Goal: Participate in discussion: Engage in conversation with other users on a specific topic

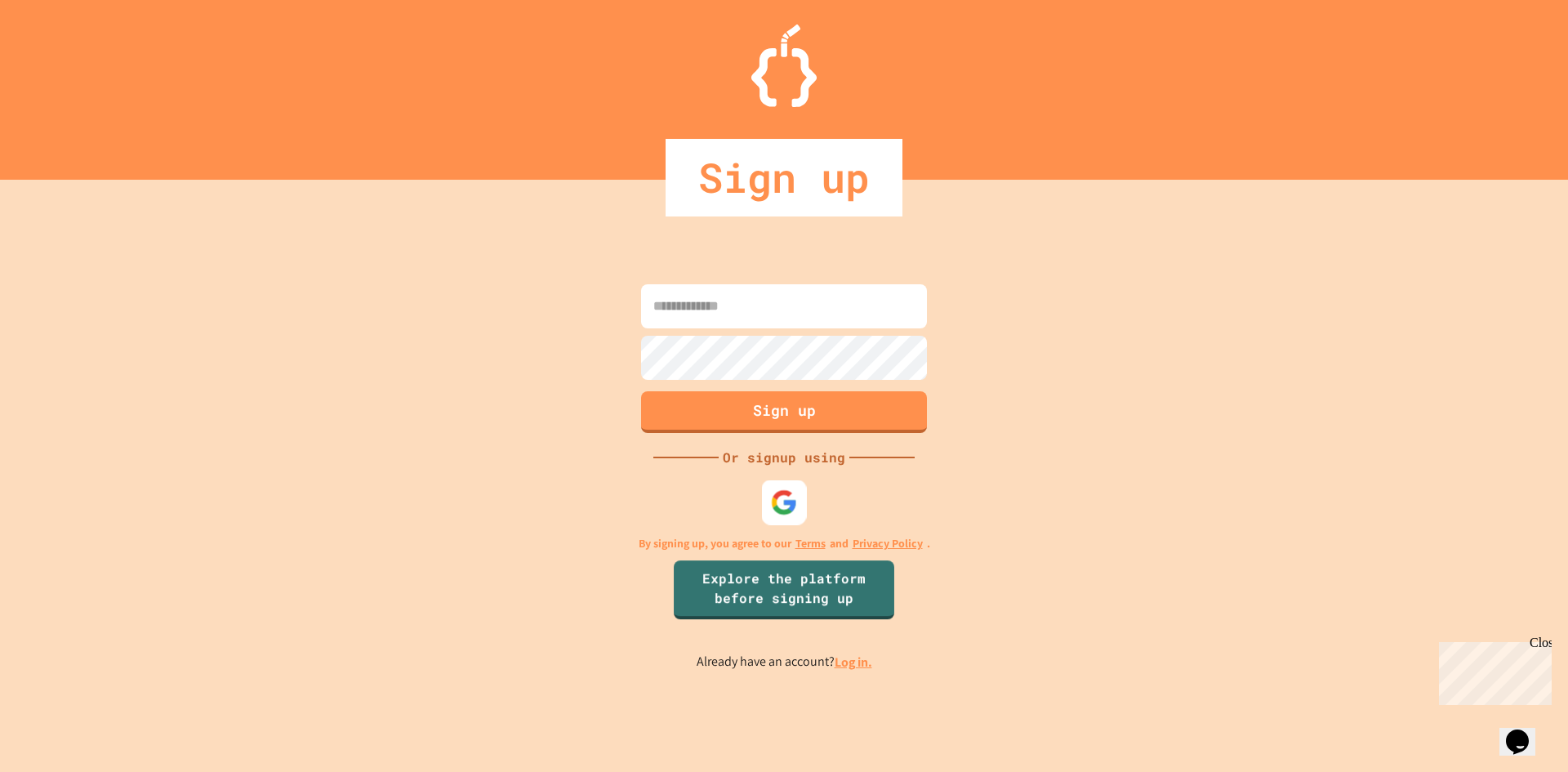
click at [766, 496] on div at bounding box center [784, 502] width 45 height 45
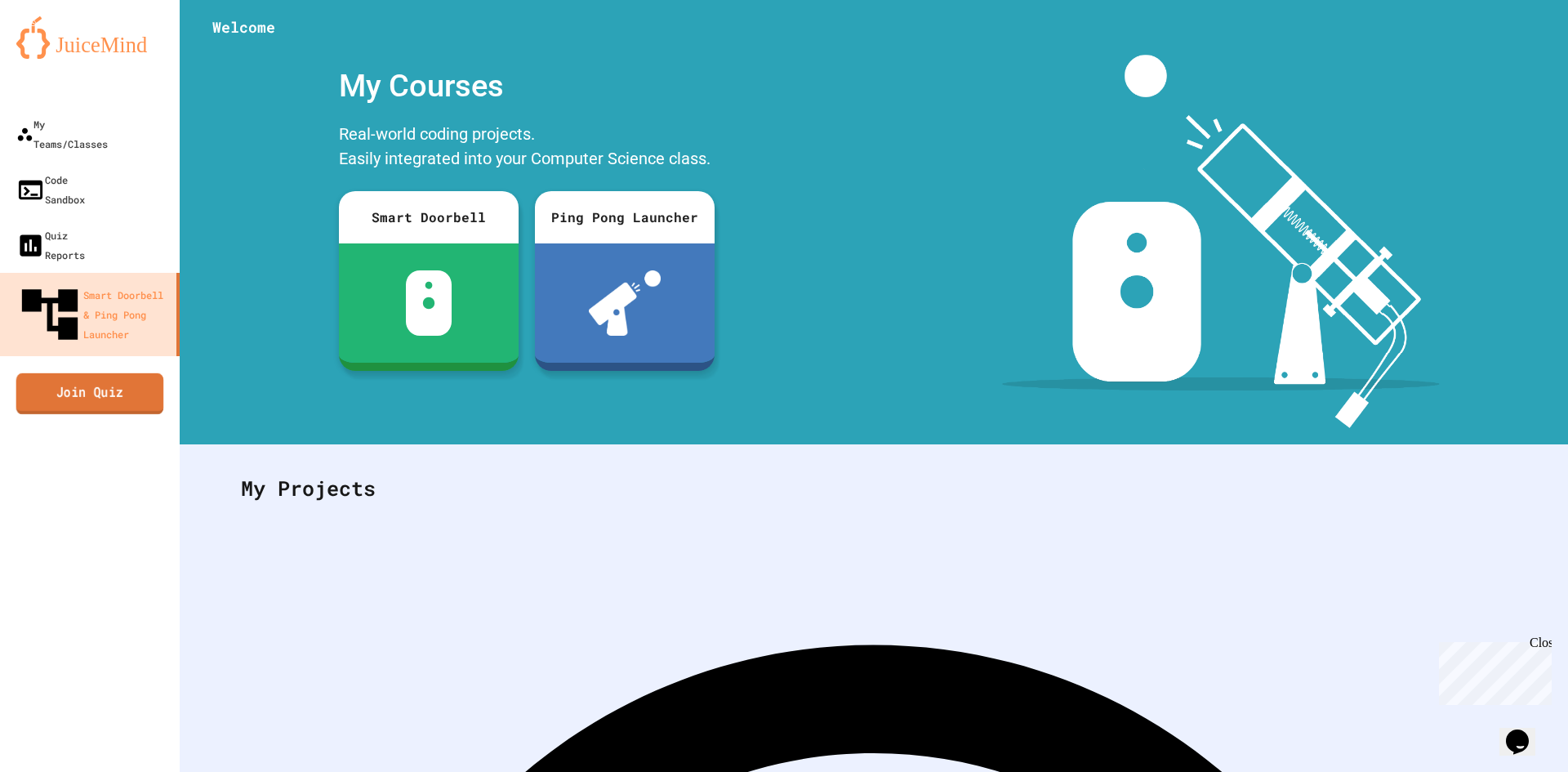
click at [70, 373] on link "Join Quiz" at bounding box center [89, 393] width 148 height 41
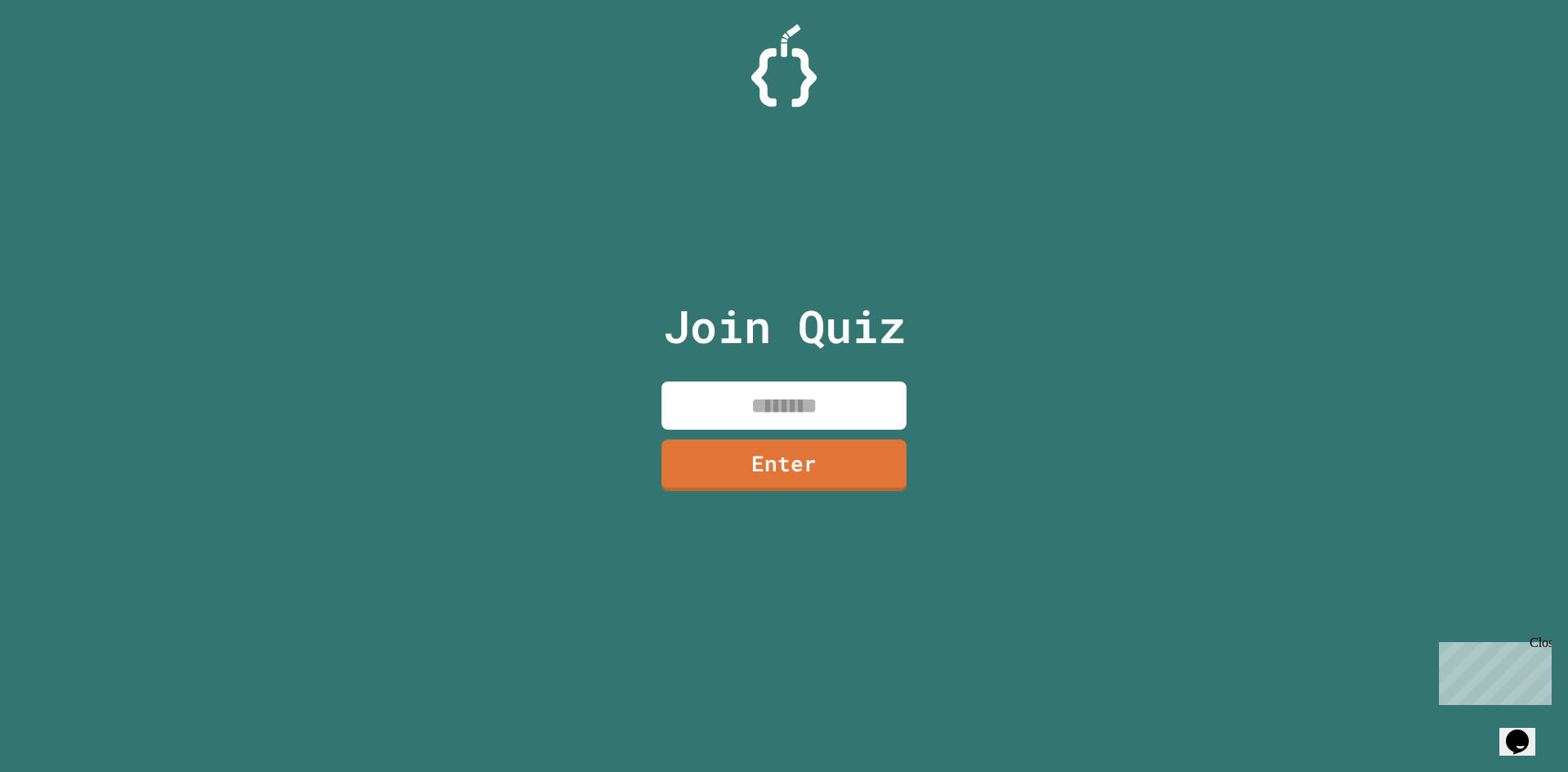
click at [750, 357] on p "Join Quiz" at bounding box center [784, 326] width 243 height 68
drag, startPoint x: 759, startPoint y: 384, endPoint x: 751, endPoint y: 389, distance: 9.4
click at [751, 389] on input at bounding box center [784, 405] width 245 height 49
type input "********"
click at [847, 478] on link "Enter" at bounding box center [784, 463] width 242 height 54
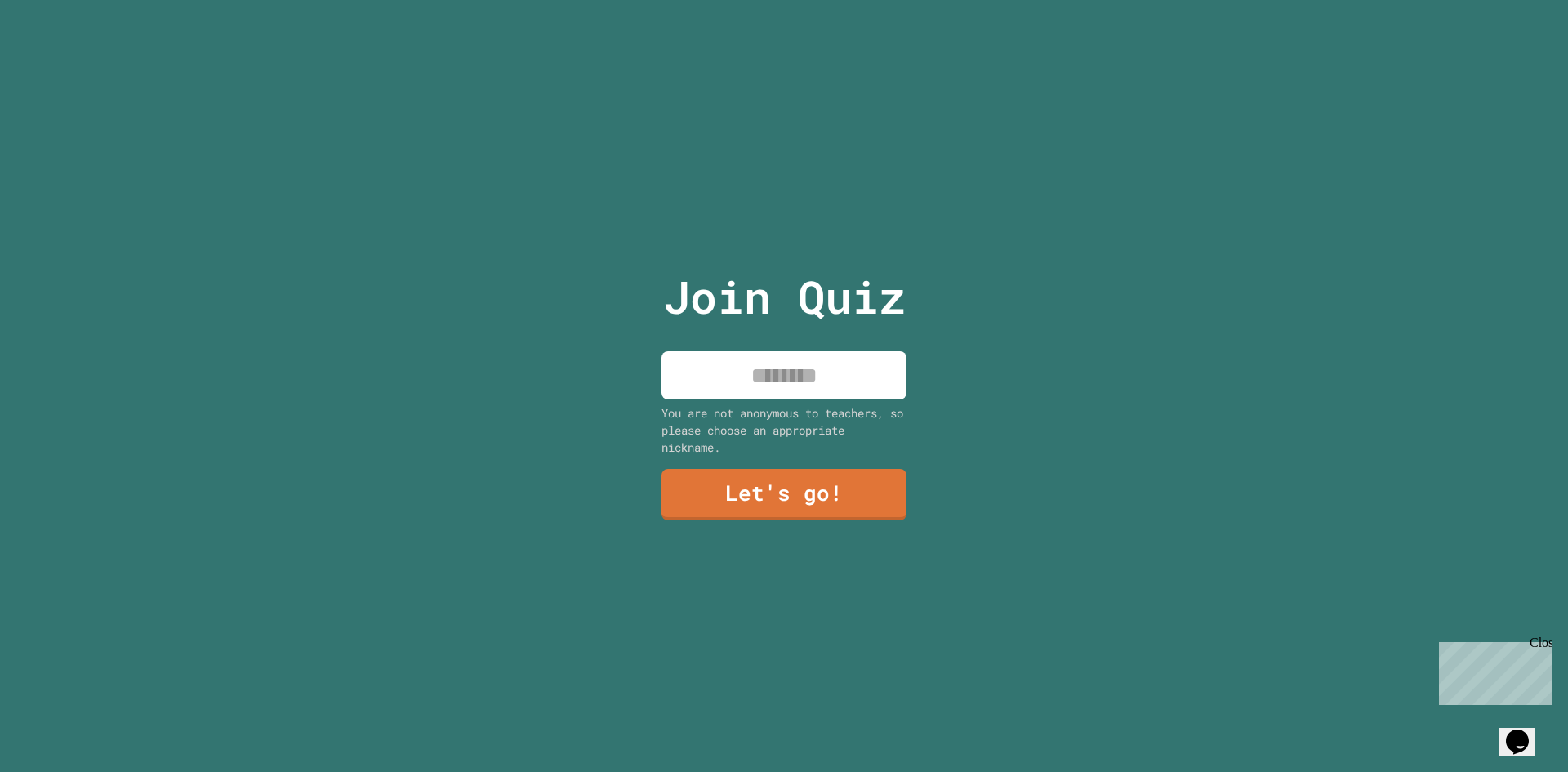
click at [845, 382] on input at bounding box center [784, 375] width 245 height 49
type input "*****"
click at [860, 480] on link "Let's go!" at bounding box center [784, 492] width 222 height 54
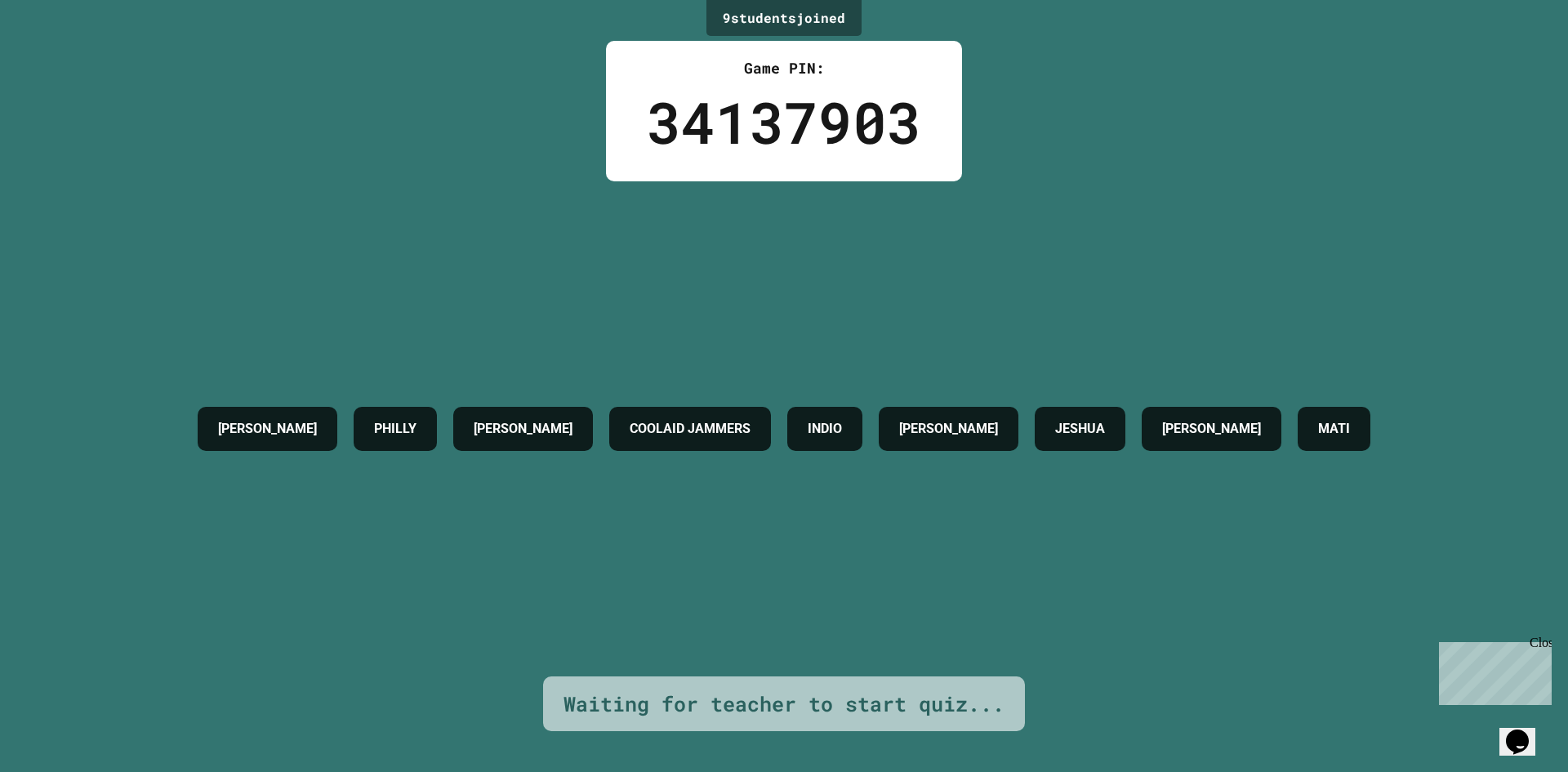
click at [751, 419] on h4 "COOLAID JAMMERS" at bounding box center [690, 428] width 121 height 19
click at [751, 420] on h4 "COOLAID JAMMERS" at bounding box center [690, 428] width 121 height 19
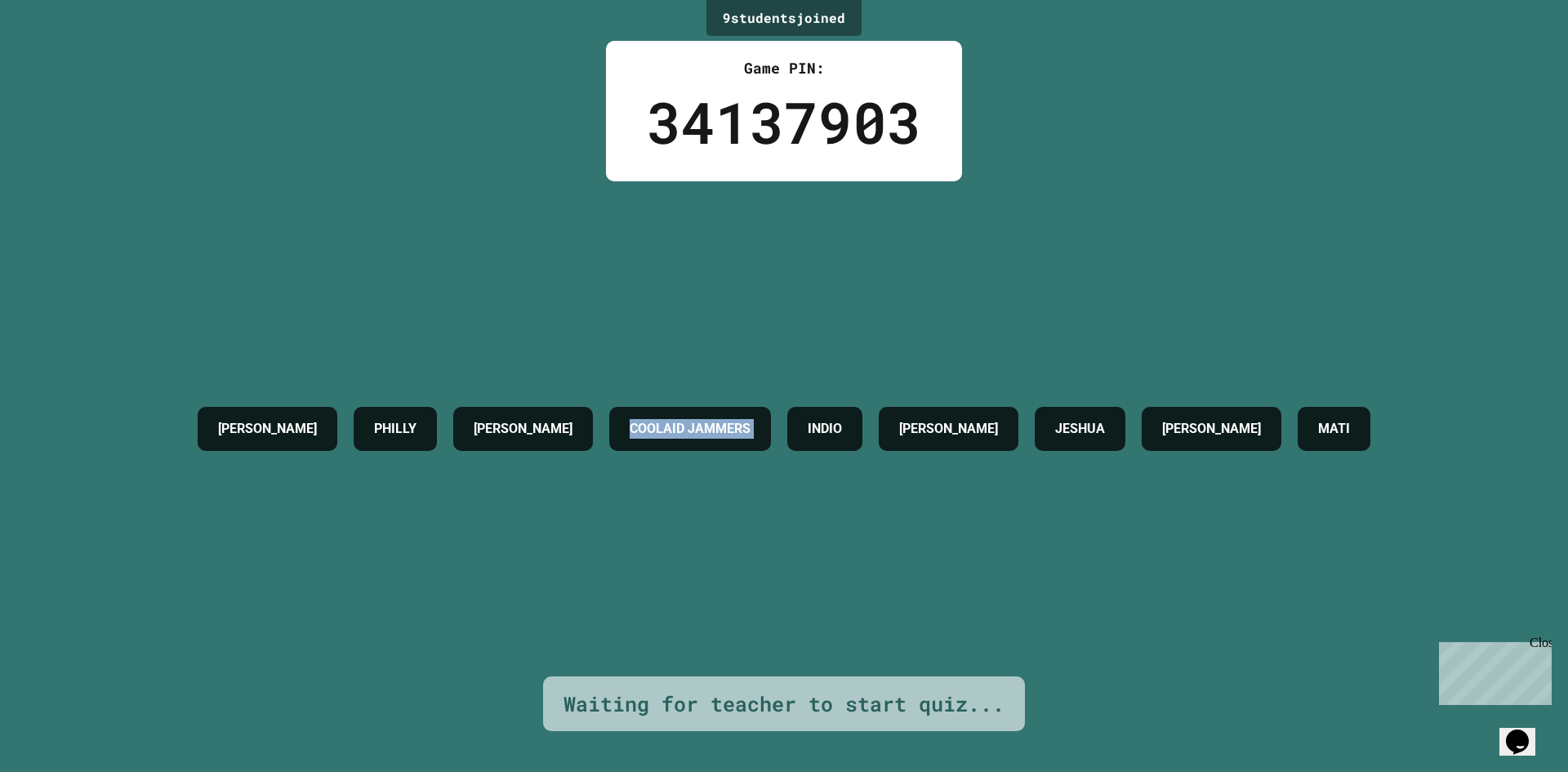
click at [751, 420] on h4 "COOLAID JAMMERS" at bounding box center [690, 428] width 121 height 19
drag, startPoint x: 786, startPoint y: 420, endPoint x: 464, endPoint y: 308, distance: 340.9
click at [464, 308] on div "[PERSON_NAME] [PERSON_NAME] COOLAID JAMMERS INDIO [PERSON_NAME] [PERSON_NAME] M…" at bounding box center [784, 428] width 1189 height 495
drag, startPoint x: 464, startPoint y: 308, endPoint x: 1481, endPoint y: 495, distance: 1034.0
click at [1379, 495] on div "[PERSON_NAME] [PERSON_NAME] COOLAID JAMMERS INDIO [PERSON_NAME] [PERSON_NAME] M…" at bounding box center [784, 428] width 1189 height 495
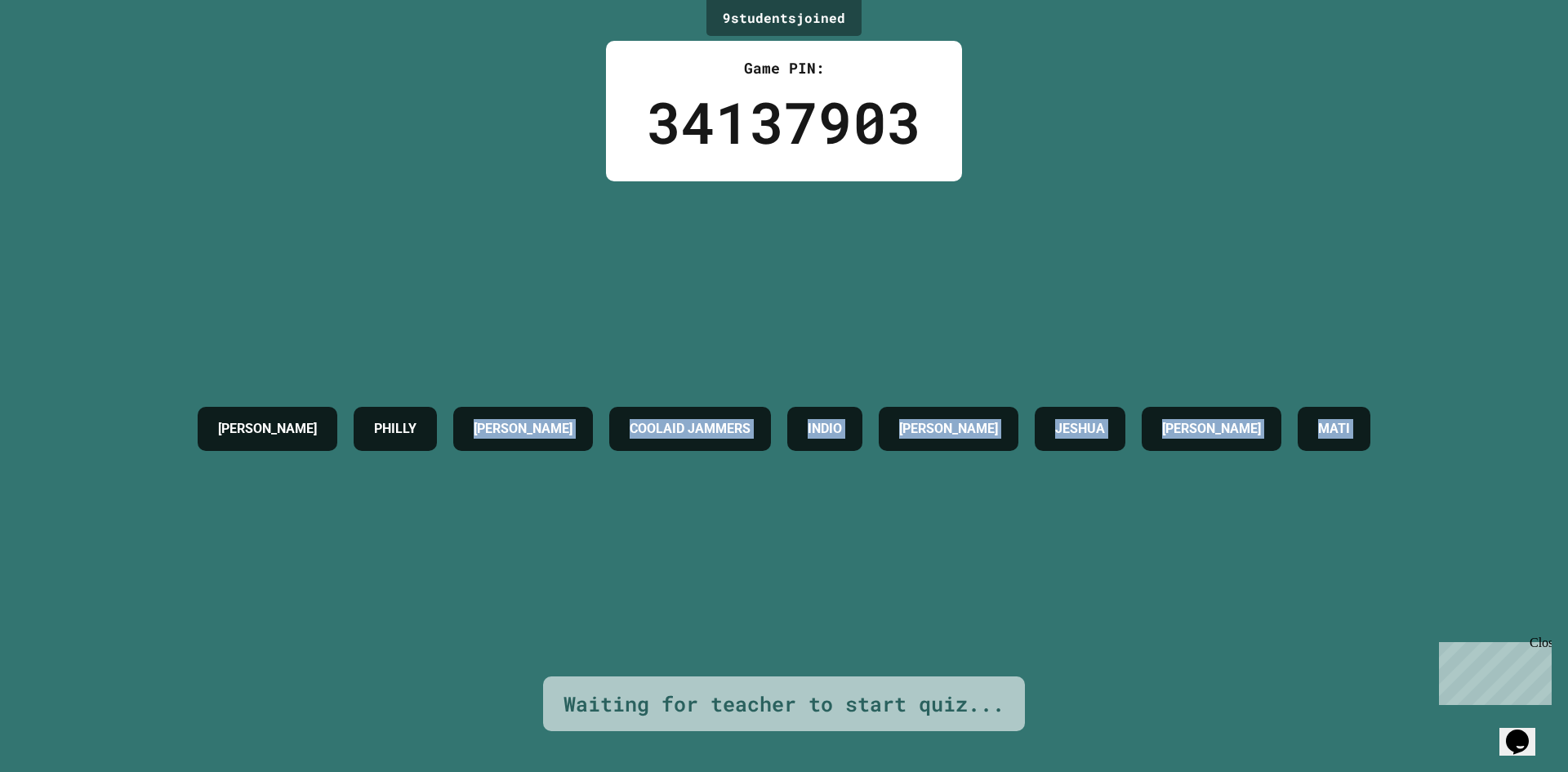
click at [1379, 495] on div "[PERSON_NAME] [PERSON_NAME] COOLAID JAMMERS INDIO [PERSON_NAME] [PERSON_NAME] M…" at bounding box center [784, 428] width 1189 height 495
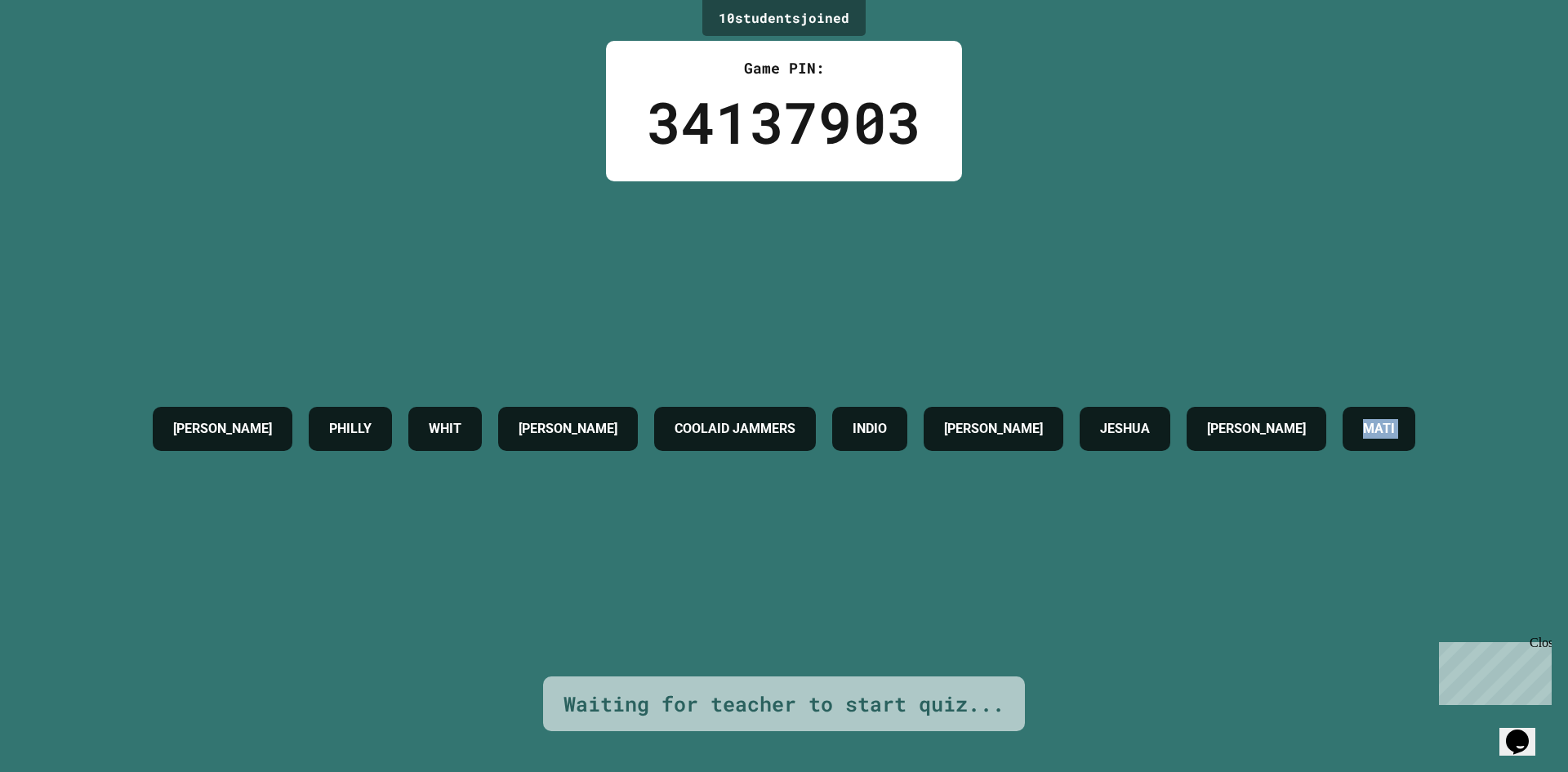
drag, startPoint x: 1481, startPoint y: 495, endPoint x: 757, endPoint y: 506, distance: 724.1
click at [754, 516] on div "[PERSON_NAME] [PERSON_NAME] COOLAID JAMMERS INDIO [PERSON_NAME] [PERSON_NAME] M…" at bounding box center [784, 428] width 1279 height 495
click at [761, 499] on div "[PERSON_NAME] [PERSON_NAME] COOLAID JAMMERS INDIO [PERSON_NAME] [PERSON_NAME] M…" at bounding box center [784, 428] width 1279 height 495
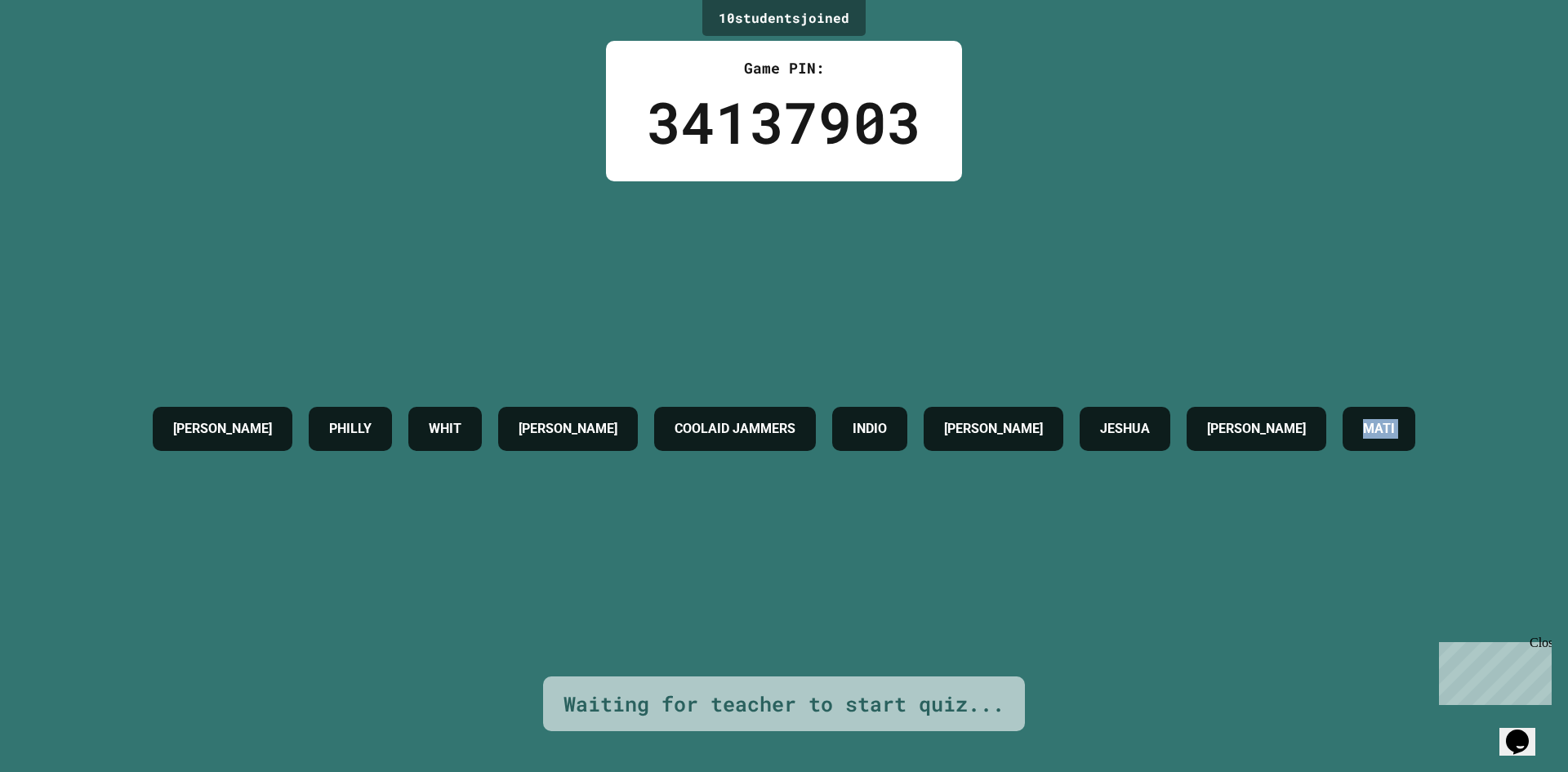
click at [761, 499] on div "[PERSON_NAME] [PERSON_NAME] COOLAID JAMMERS INDIO [PERSON_NAME] [PERSON_NAME] M…" at bounding box center [784, 428] width 1279 height 495
click at [769, 503] on div "[PERSON_NAME] [PERSON_NAME] COOLAID JAMMERS INDIO [PERSON_NAME] [PERSON_NAME] M…" at bounding box center [784, 428] width 1279 height 495
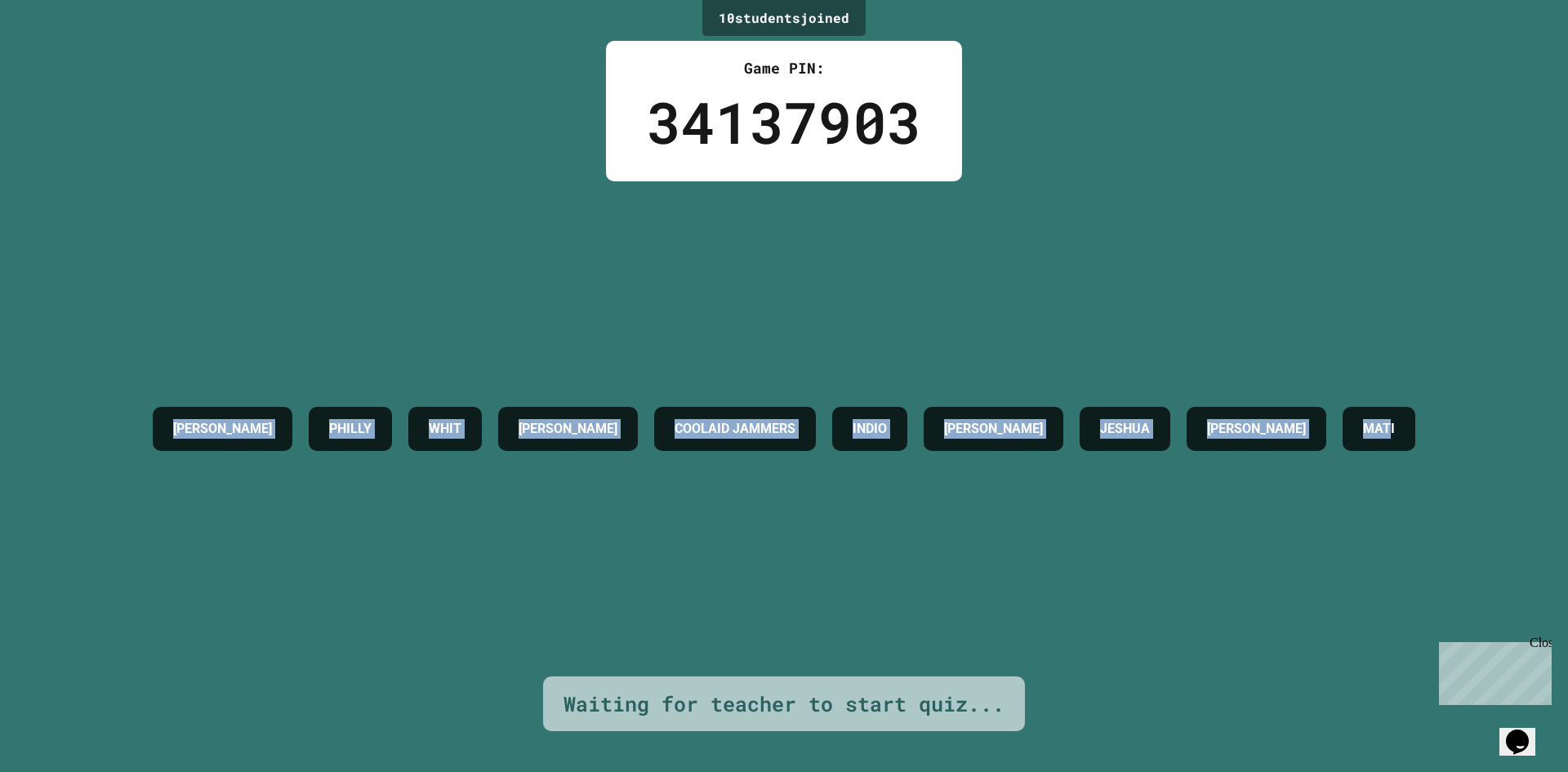
drag, startPoint x: 792, startPoint y: 500, endPoint x: 1, endPoint y: 307, distance: 814.2
click at [1, 307] on div "10 student s joined Game PIN: 34137903 [PERSON_NAME] PHILLY [PERSON_NAME] COOLA…" at bounding box center [784, 386] width 1568 height 772
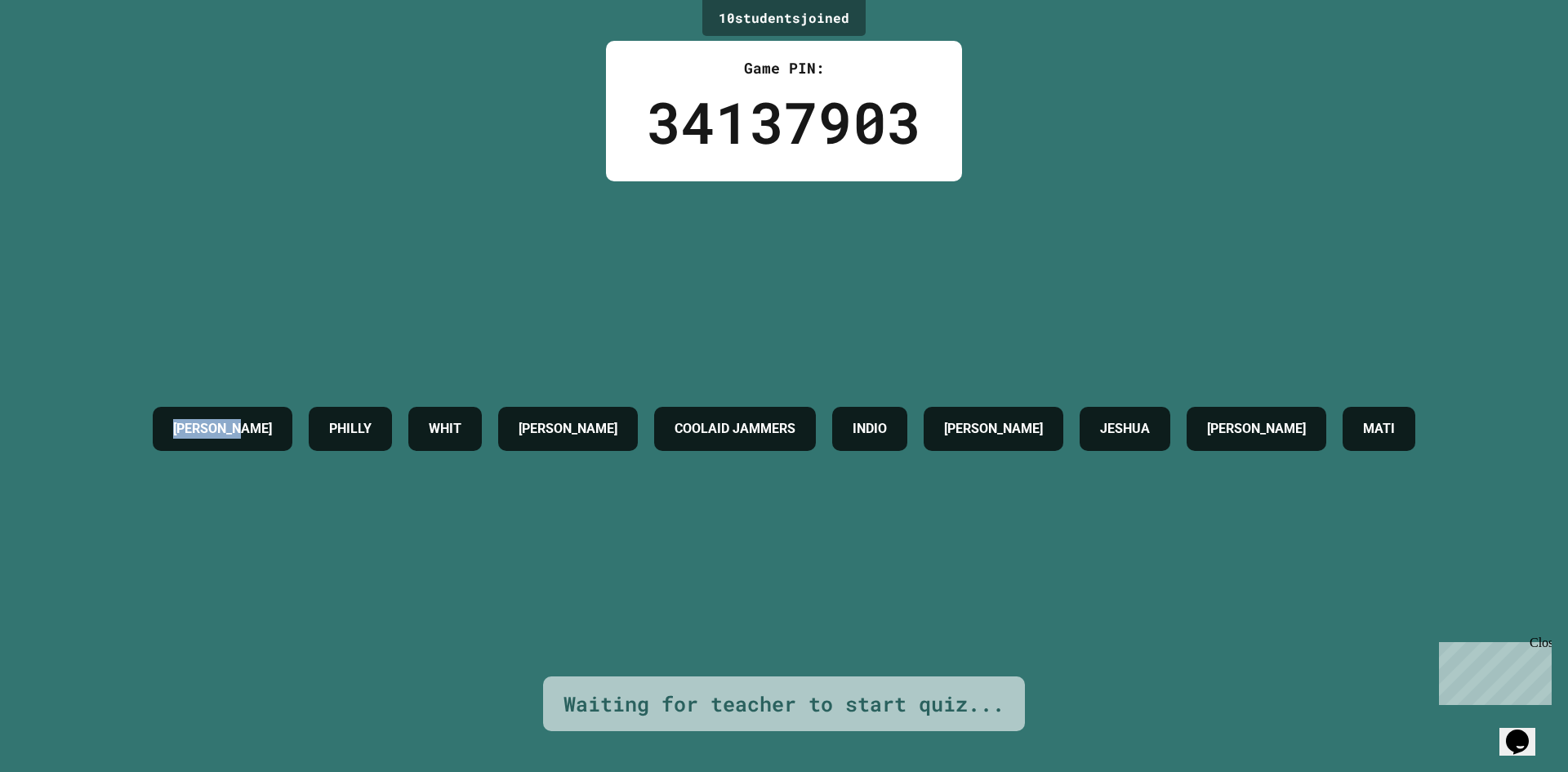
drag, startPoint x: 1, startPoint y: 307, endPoint x: 135, endPoint y: 377, distance: 151.2
click at [135, 386] on div "10 student s joined Game PIN: 34137903 [PERSON_NAME] PHILLY [PERSON_NAME] COOLA…" at bounding box center [784, 386] width 1568 height 772
click at [173, 419] on h4 "[PERSON_NAME]" at bounding box center [223, 428] width 99 height 19
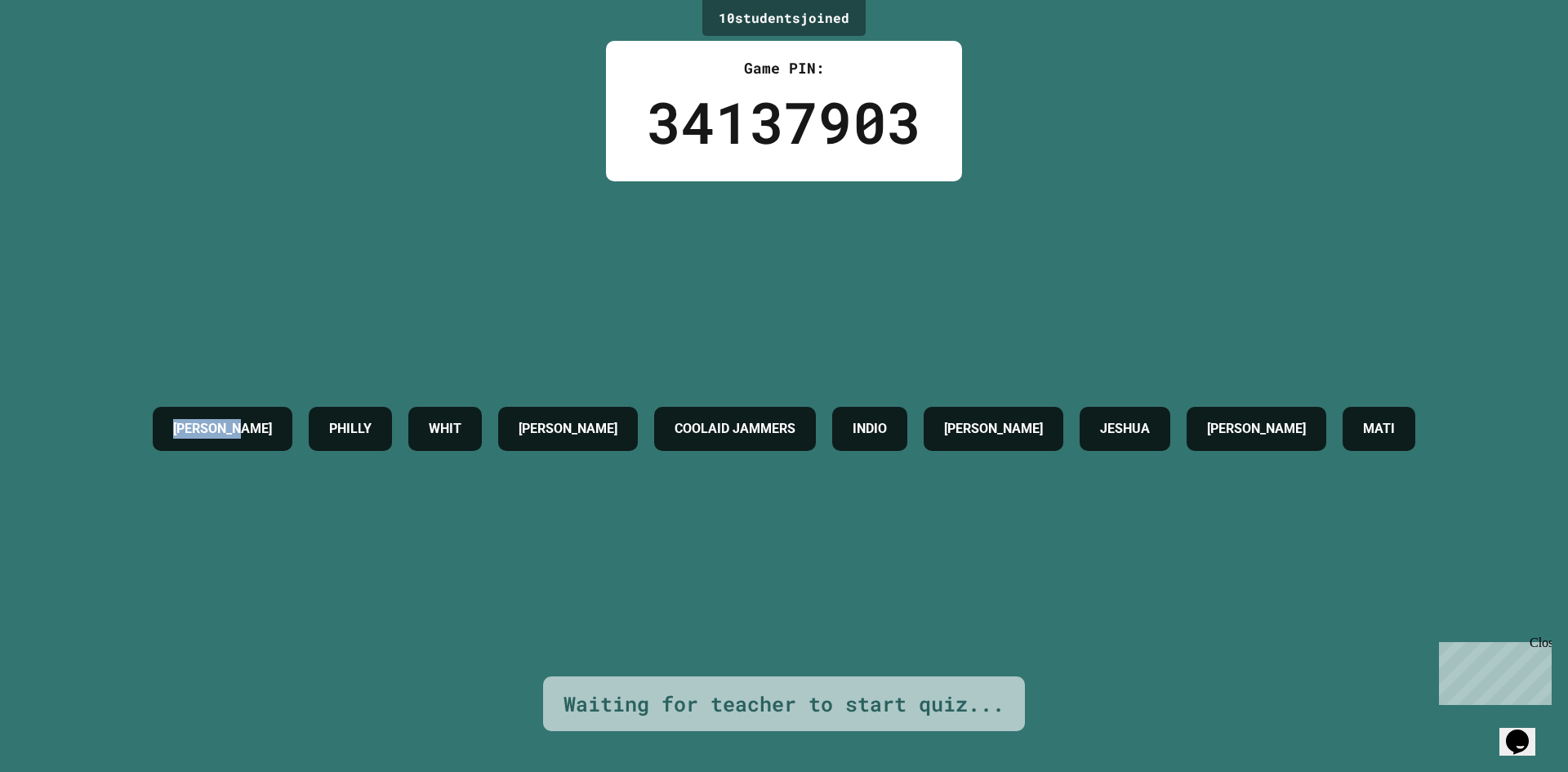
click at [173, 419] on h4 "[PERSON_NAME]" at bounding box center [223, 428] width 99 height 19
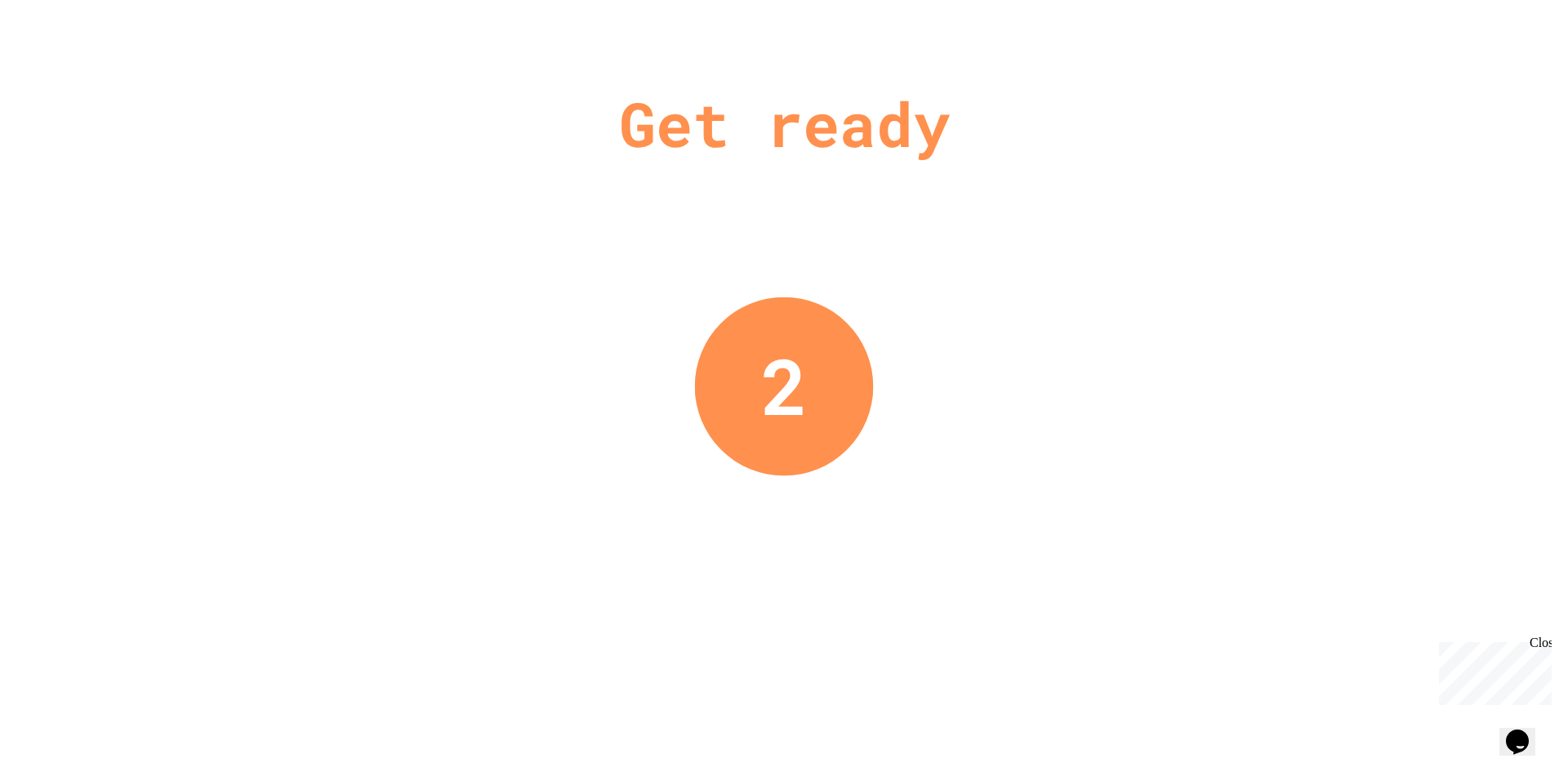
click at [849, 266] on div "Get ready 2" at bounding box center [784, 386] width 1568 height 772
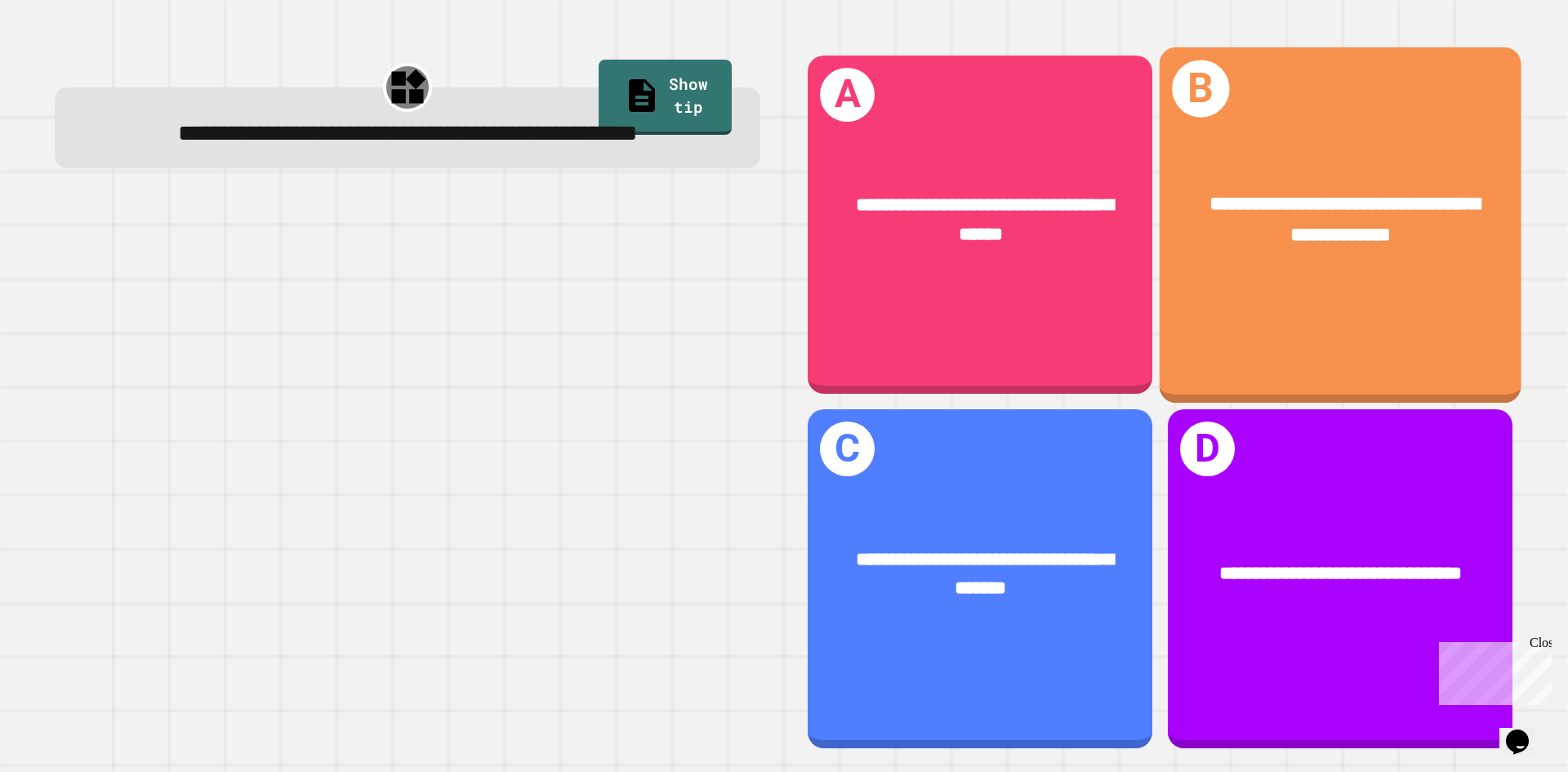
click at [1211, 227] on span "**********" at bounding box center [1345, 218] width 270 height 50
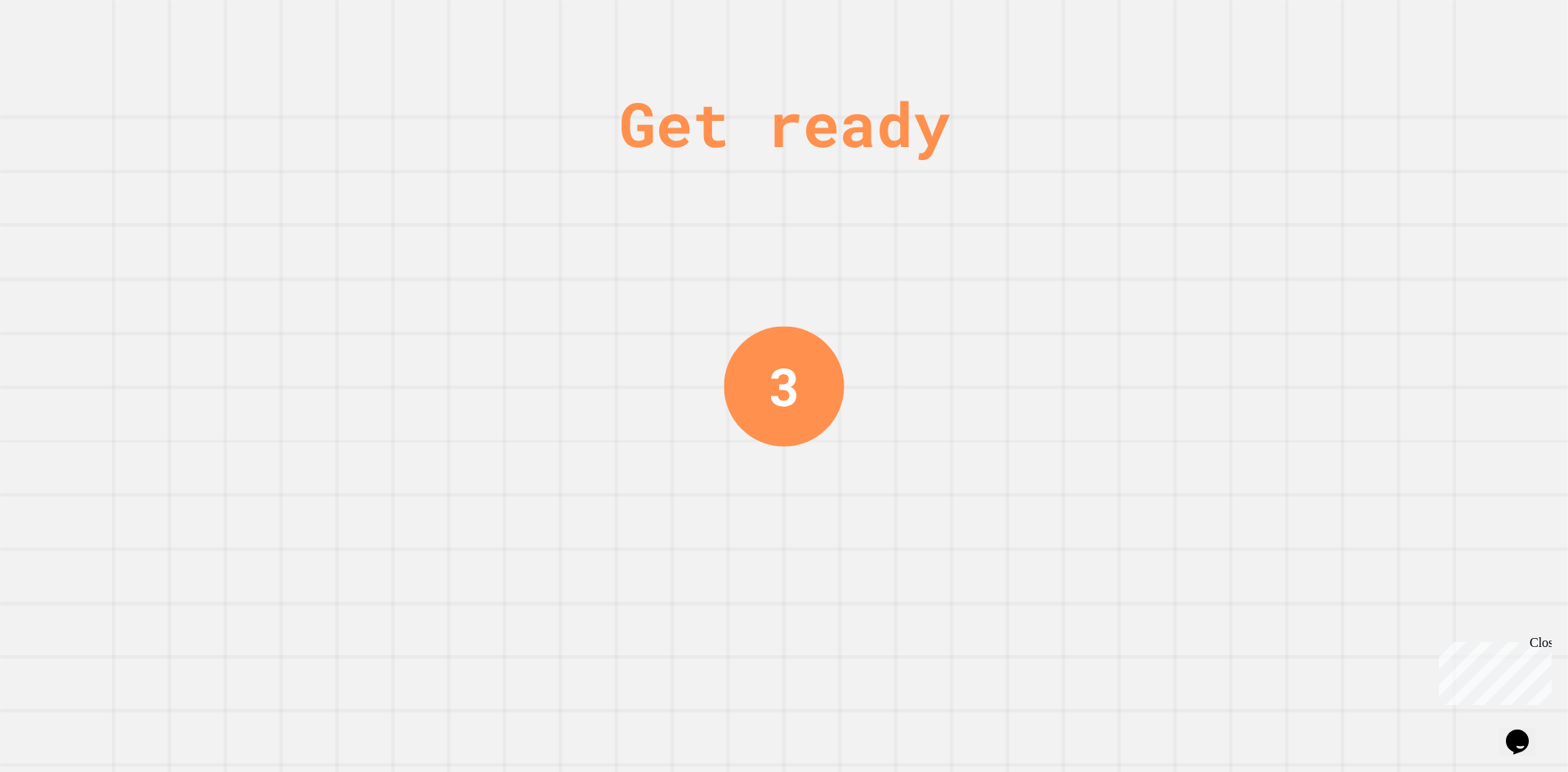
click at [881, 291] on div "Get ready 3" at bounding box center [784, 386] width 1568 height 772
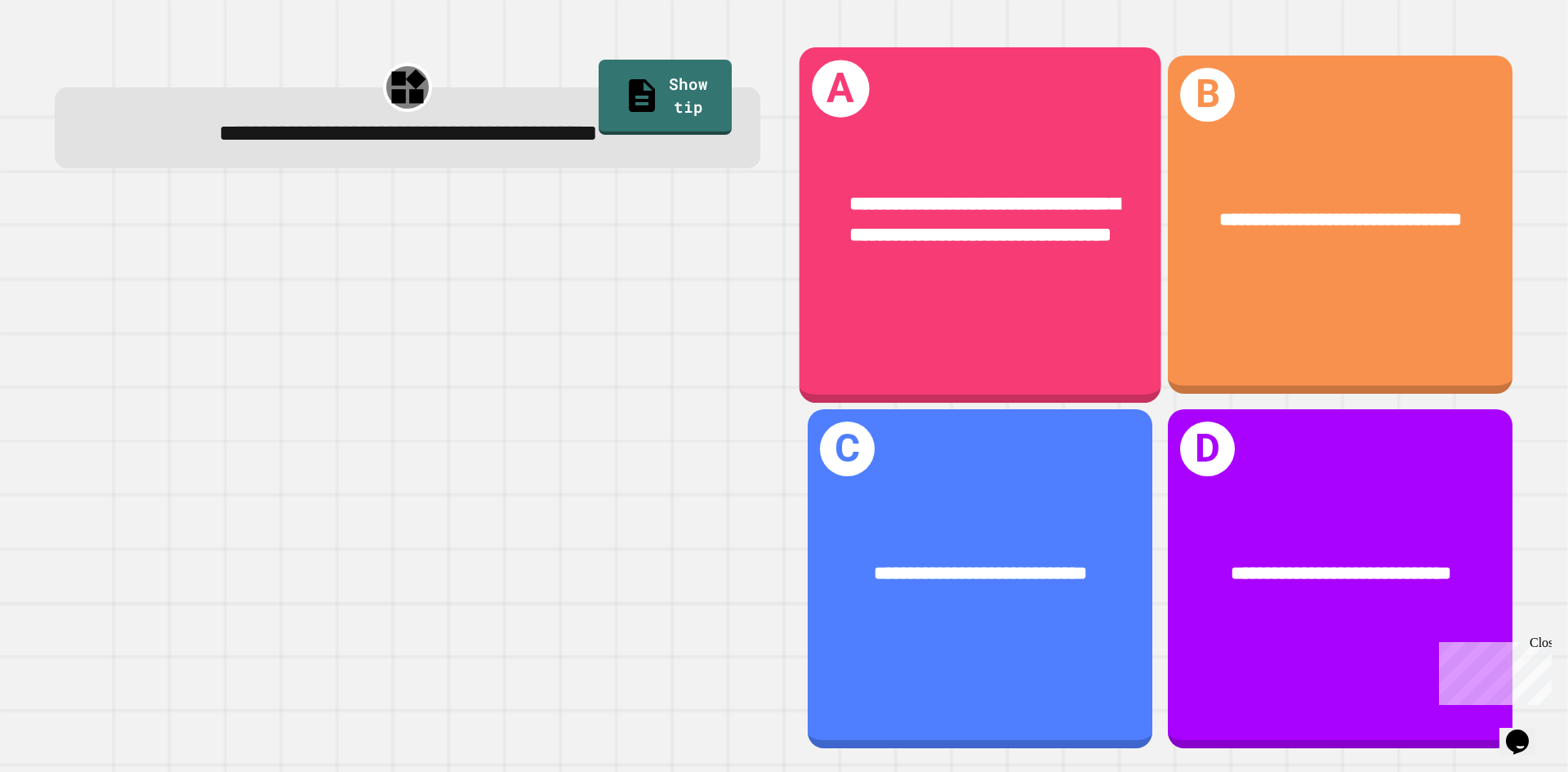
click at [948, 193] on span "**********" at bounding box center [984, 218] width 270 height 50
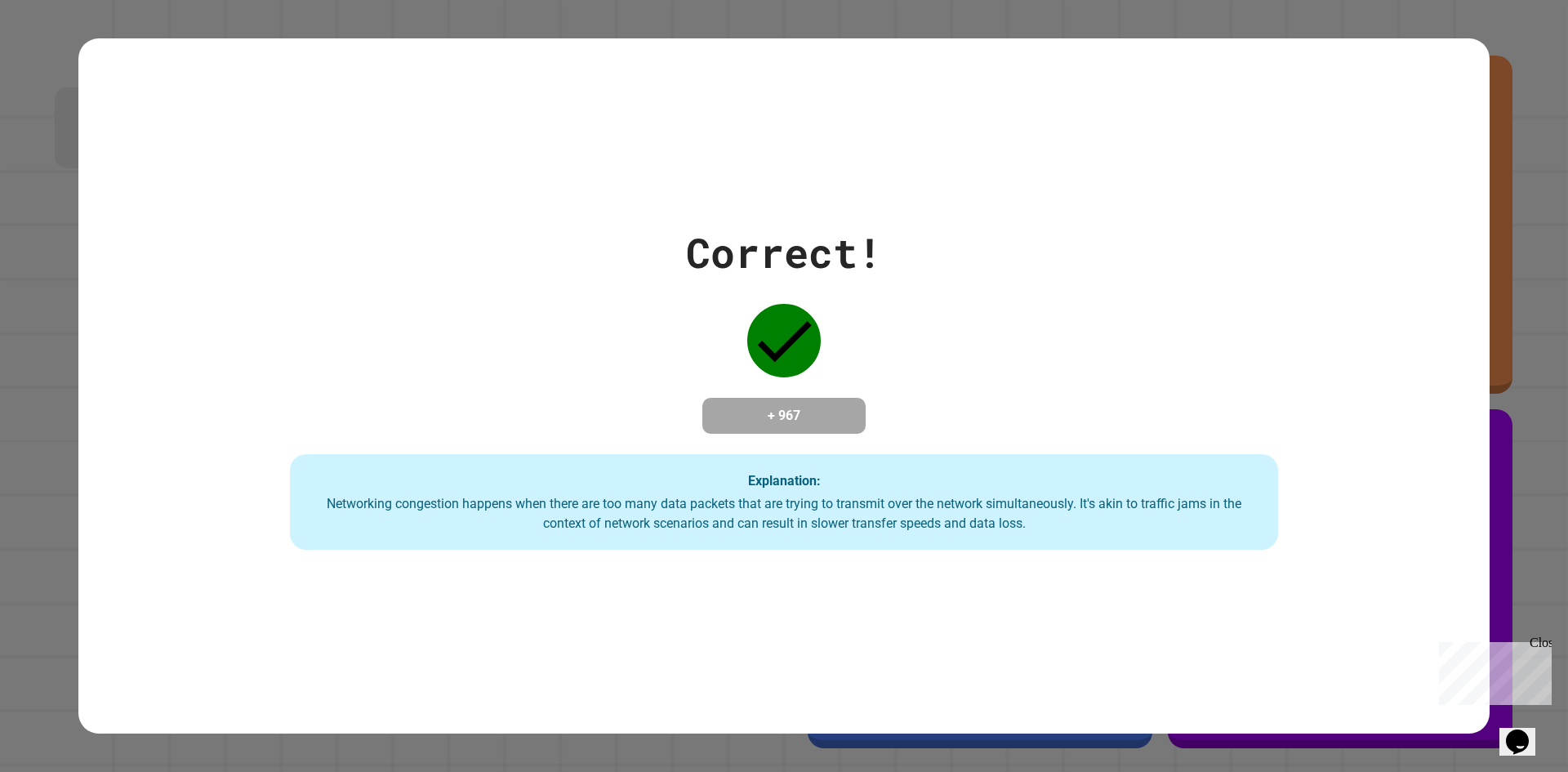
click at [651, 434] on div "Correct! + 967 Explanation: Networking congestion happens when there are too ma…" at bounding box center [784, 386] width 1411 height 329
click at [651, 436] on div "Correct! + 967 Explanation: Networking congestion happens when there are too ma…" at bounding box center [784, 386] width 1411 height 329
click at [625, 498] on div "Networking congestion happens when there are too many data packets that are try…" at bounding box center [784, 513] width 956 height 39
click at [622, 498] on div "Networking congestion happens when there are too many data packets that are try…" at bounding box center [784, 513] width 956 height 39
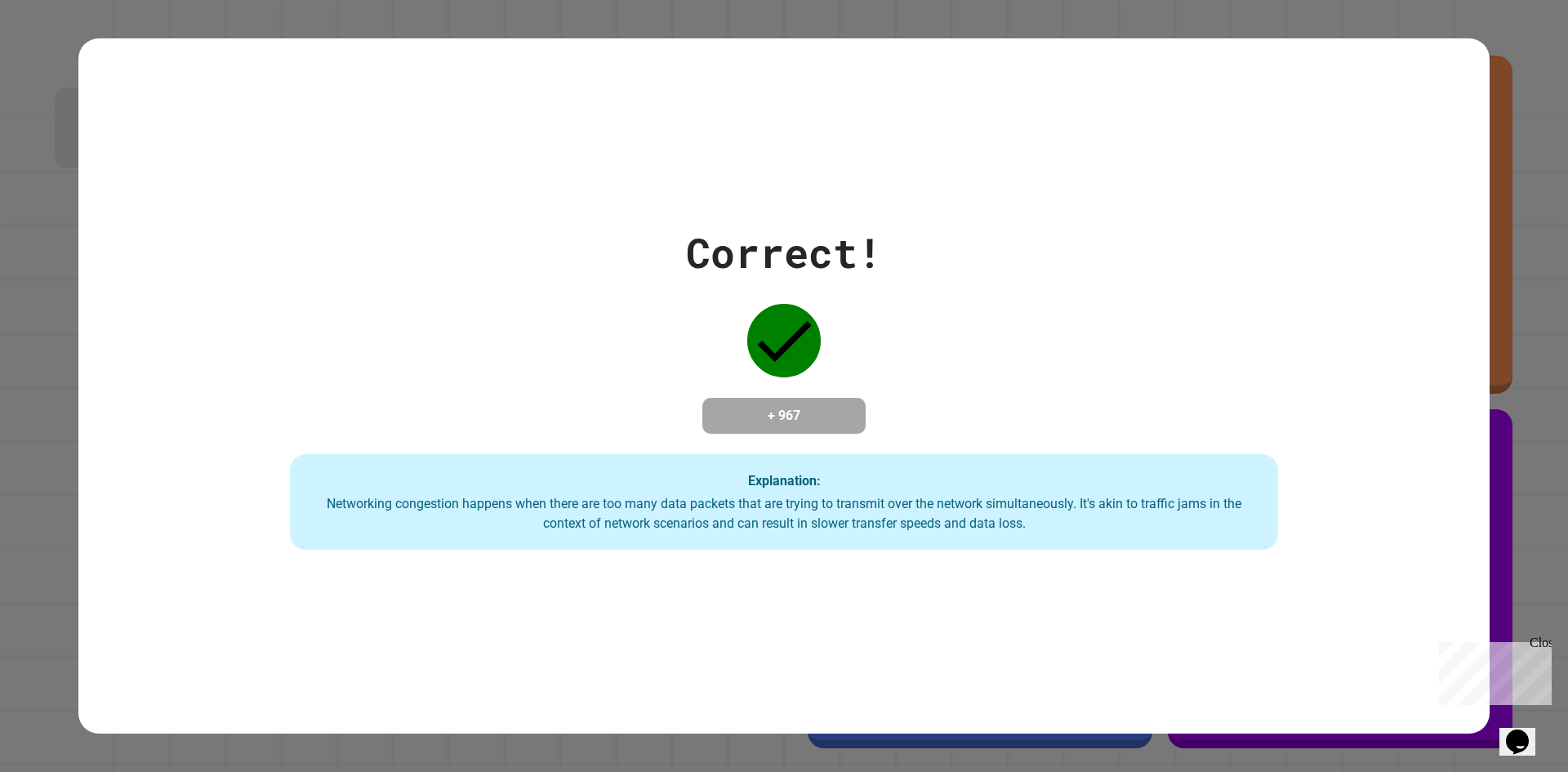
click at [620, 499] on div "Networking congestion happens when there are too many data packets that are try…" at bounding box center [784, 513] width 956 height 39
click at [619, 499] on div "Networking congestion happens when there are too many data packets that are try…" at bounding box center [784, 513] width 956 height 39
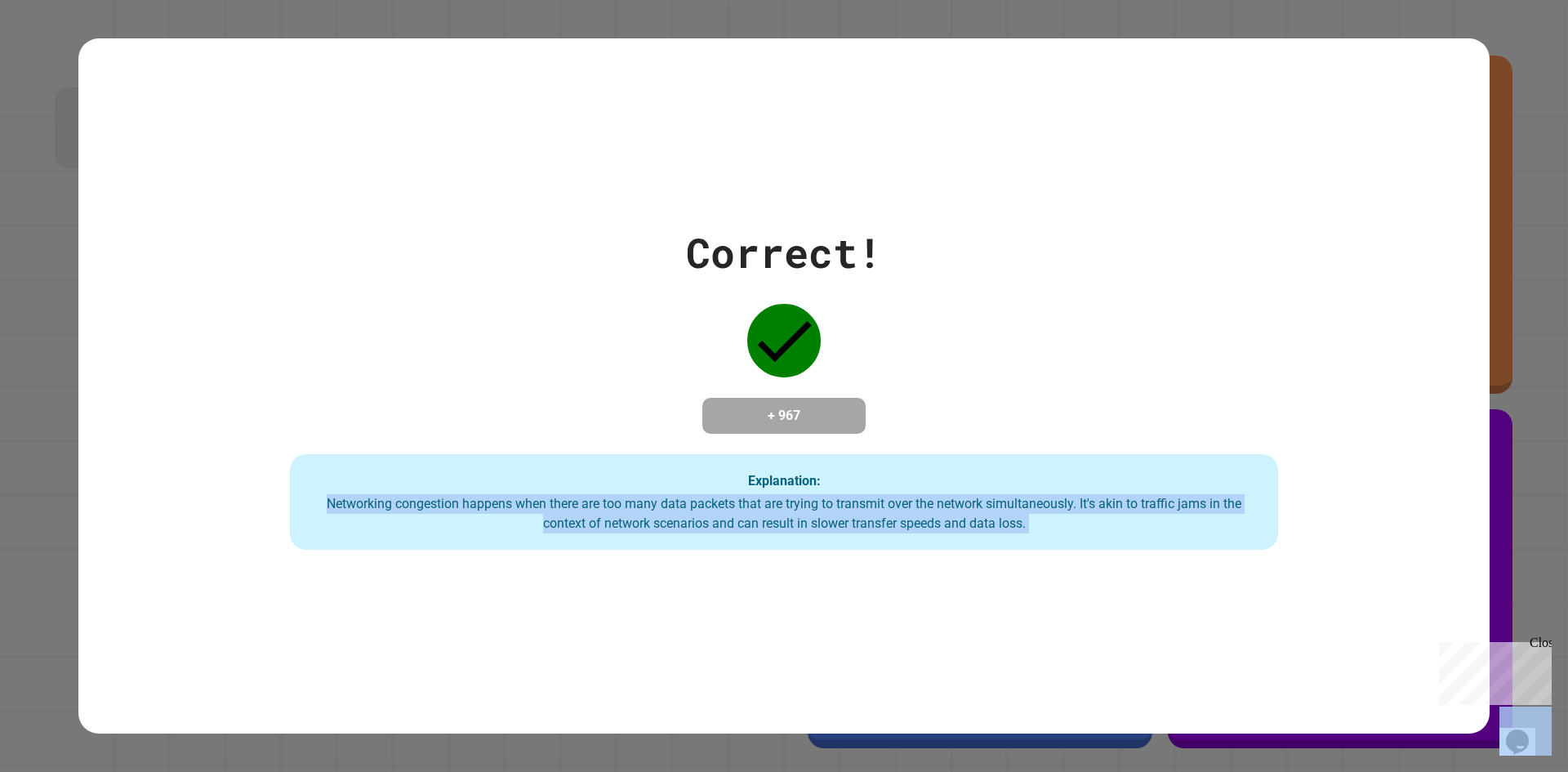
click at [619, 499] on div "Networking congestion happens when there are too many data packets that are try…" at bounding box center [784, 513] width 956 height 39
click at [612, 499] on div "Networking congestion happens when there are too many data packets that are try…" at bounding box center [784, 513] width 956 height 39
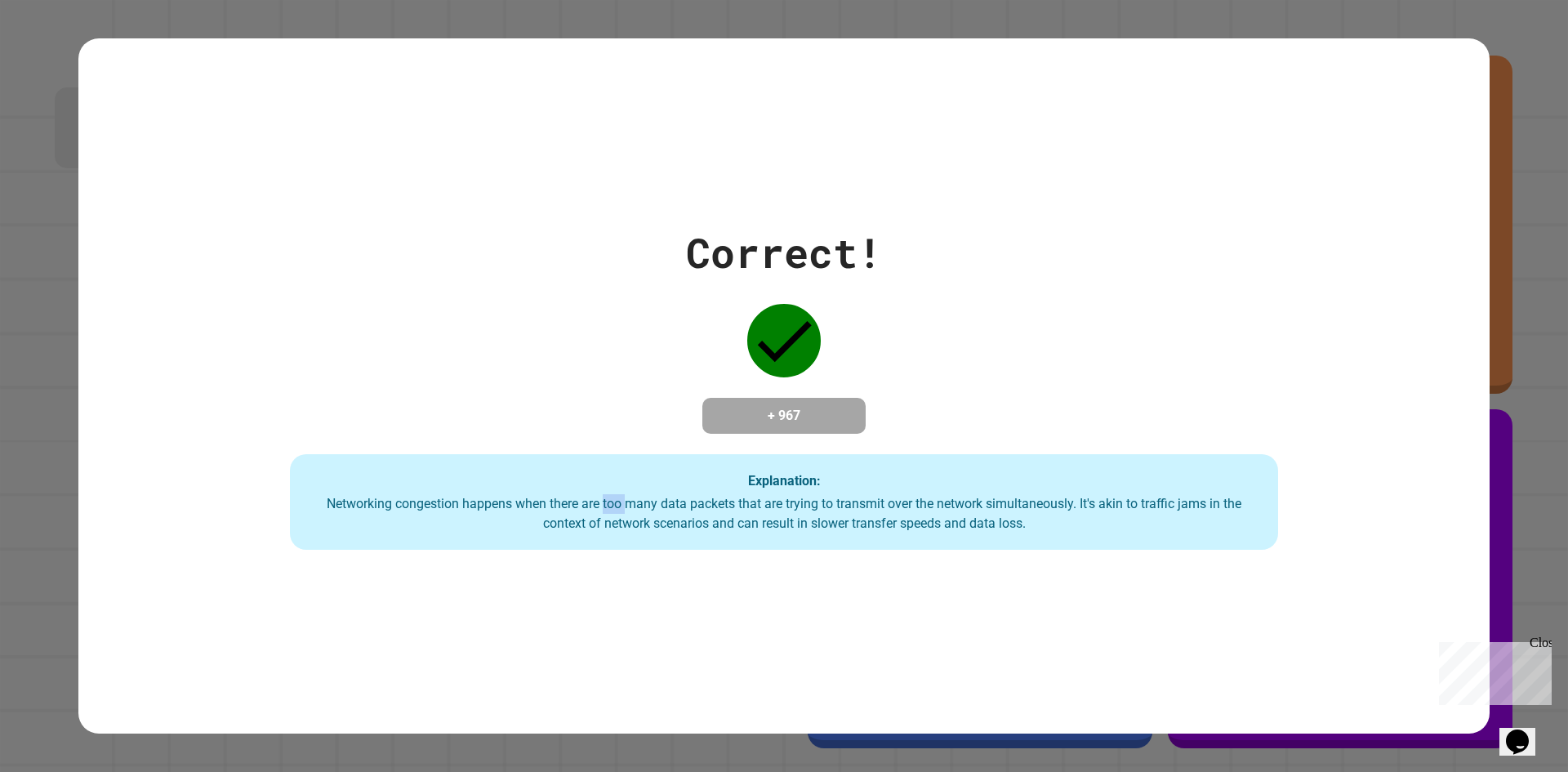
click at [612, 499] on div "Networking congestion happens when there are too many data packets that are try…" at bounding box center [784, 513] width 956 height 39
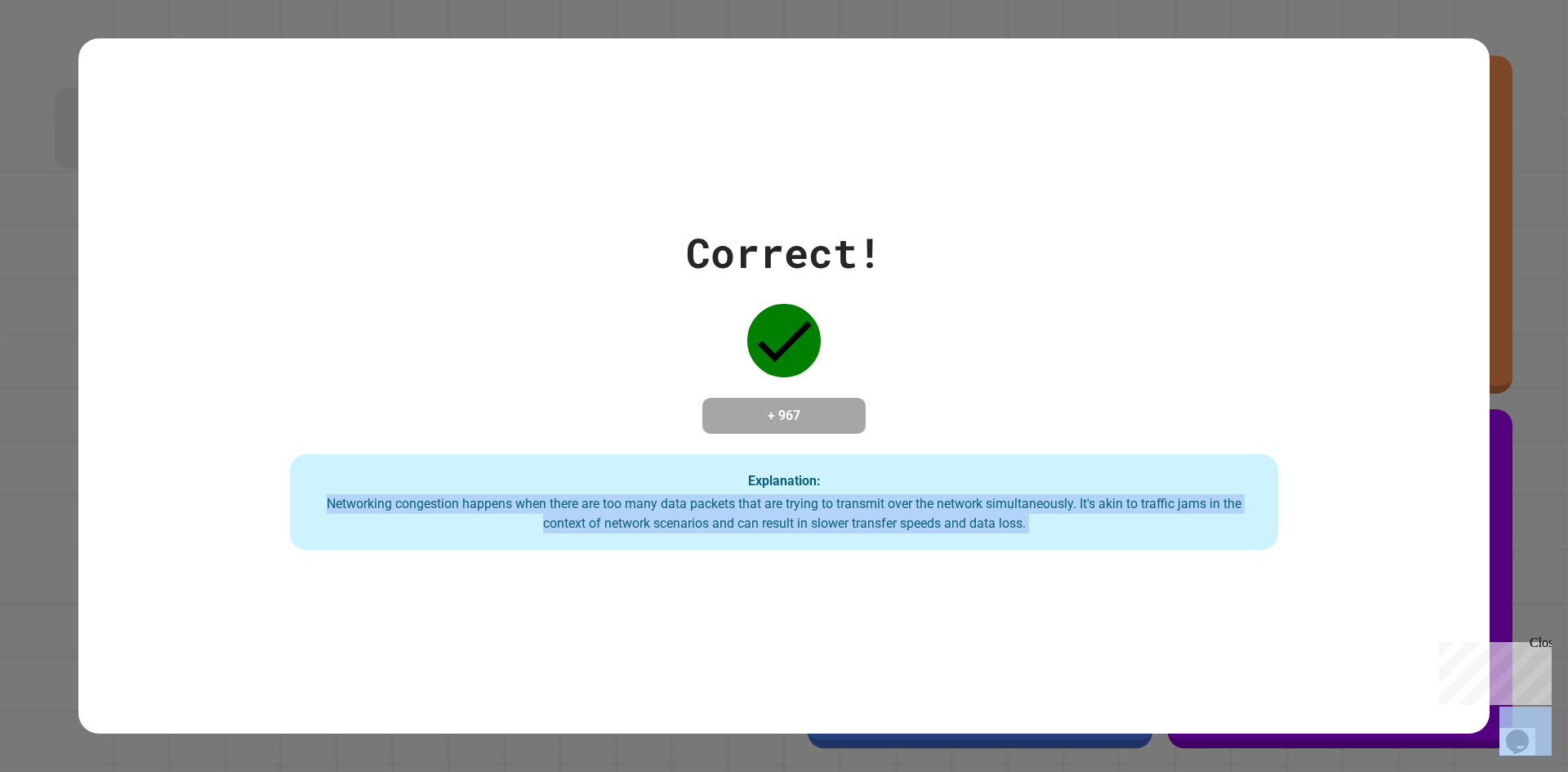
click at [612, 499] on div "Networking congestion happens when there are too many data packets that are try…" at bounding box center [784, 513] width 956 height 39
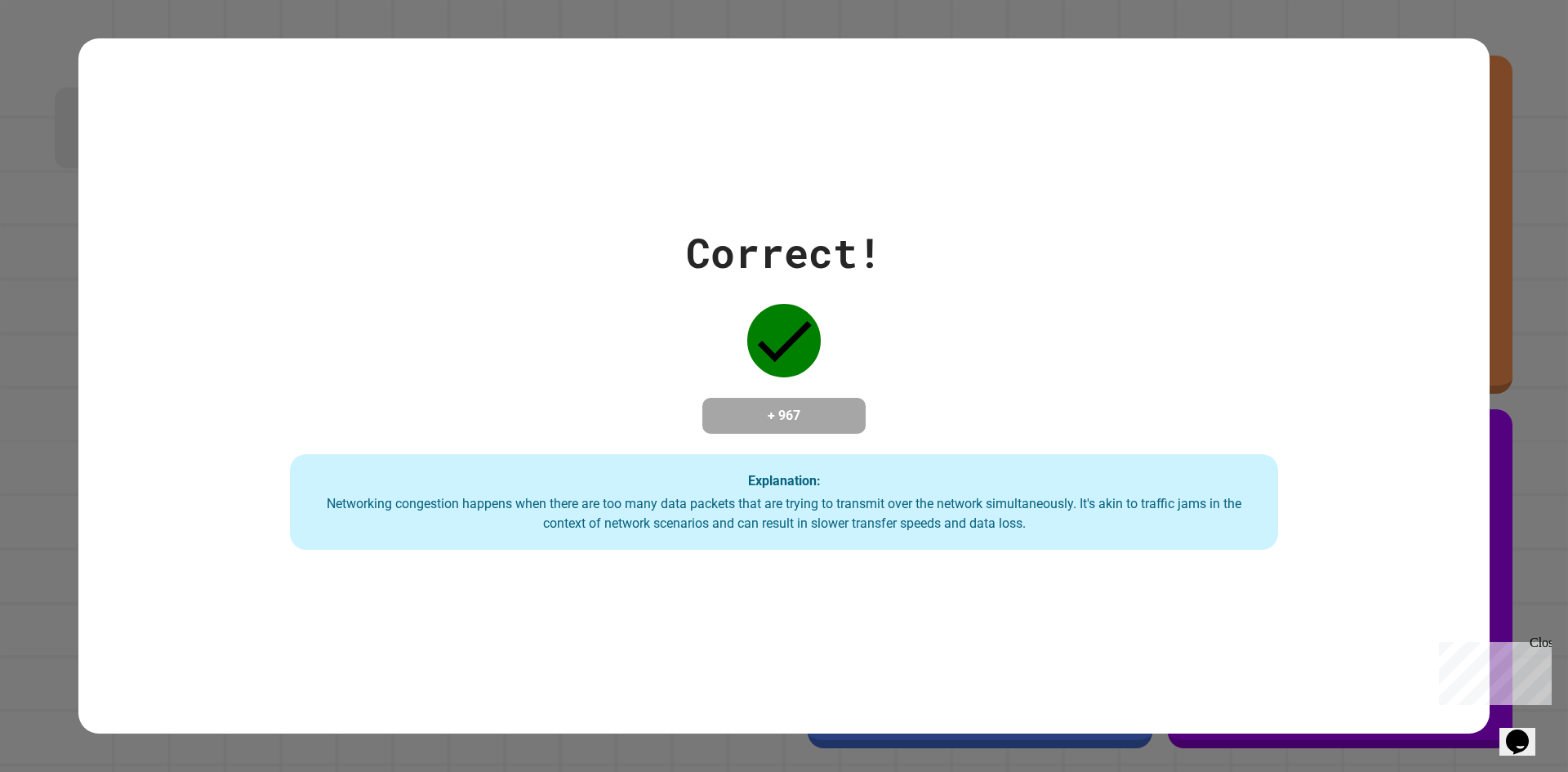
drag, startPoint x: 612, startPoint y: 499, endPoint x: 605, endPoint y: 482, distance: 18.4
click at [605, 482] on div "Explanation: Networking congestion happens when there are too many data packets…" at bounding box center [784, 502] width 989 height 96
click at [611, 501] on div "Networking congestion happens when there are too many data packets that are try…" at bounding box center [784, 513] width 956 height 39
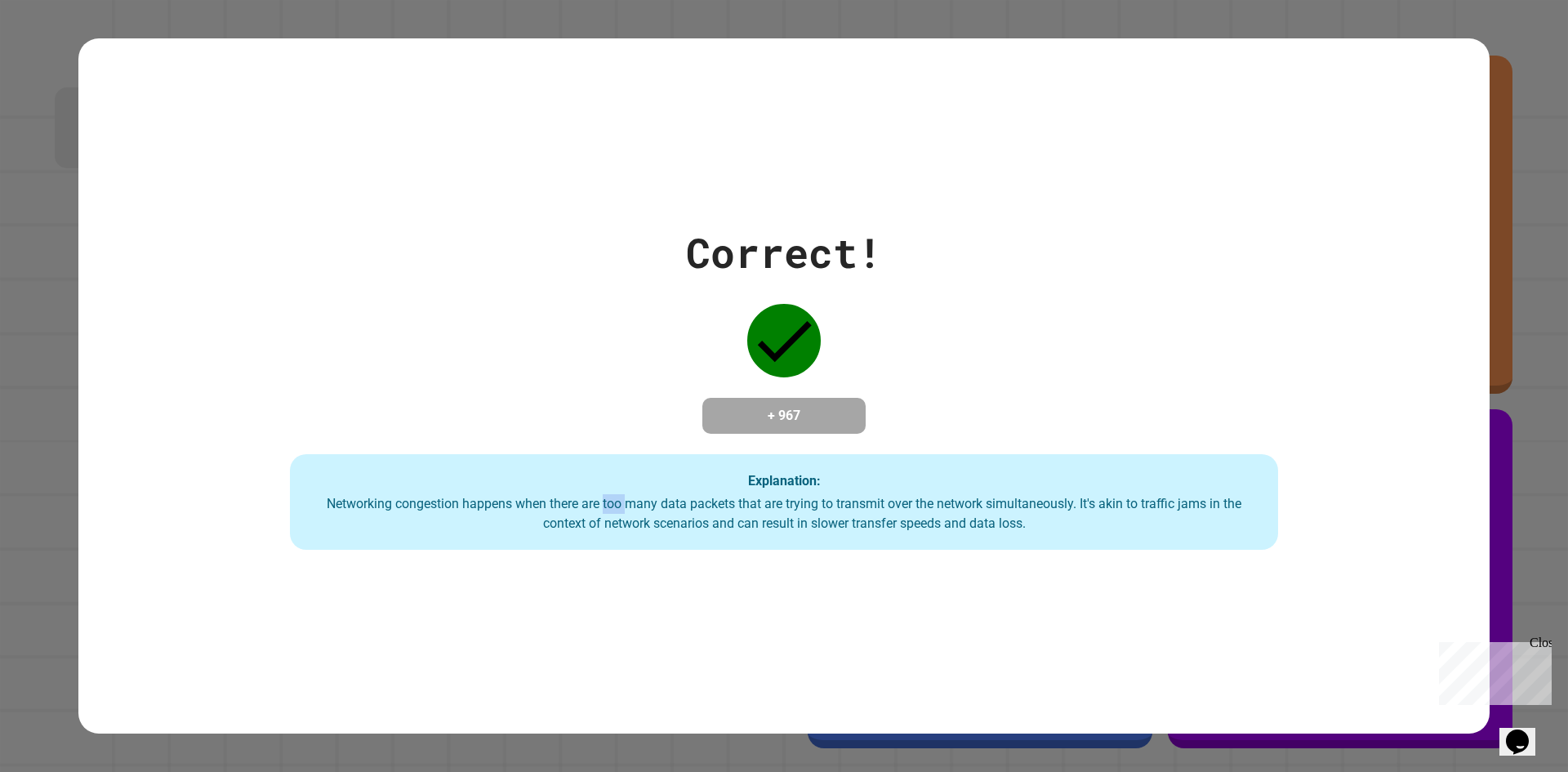
click at [611, 499] on div "Networking congestion happens when there are too many data packets that are try…" at bounding box center [784, 513] width 956 height 39
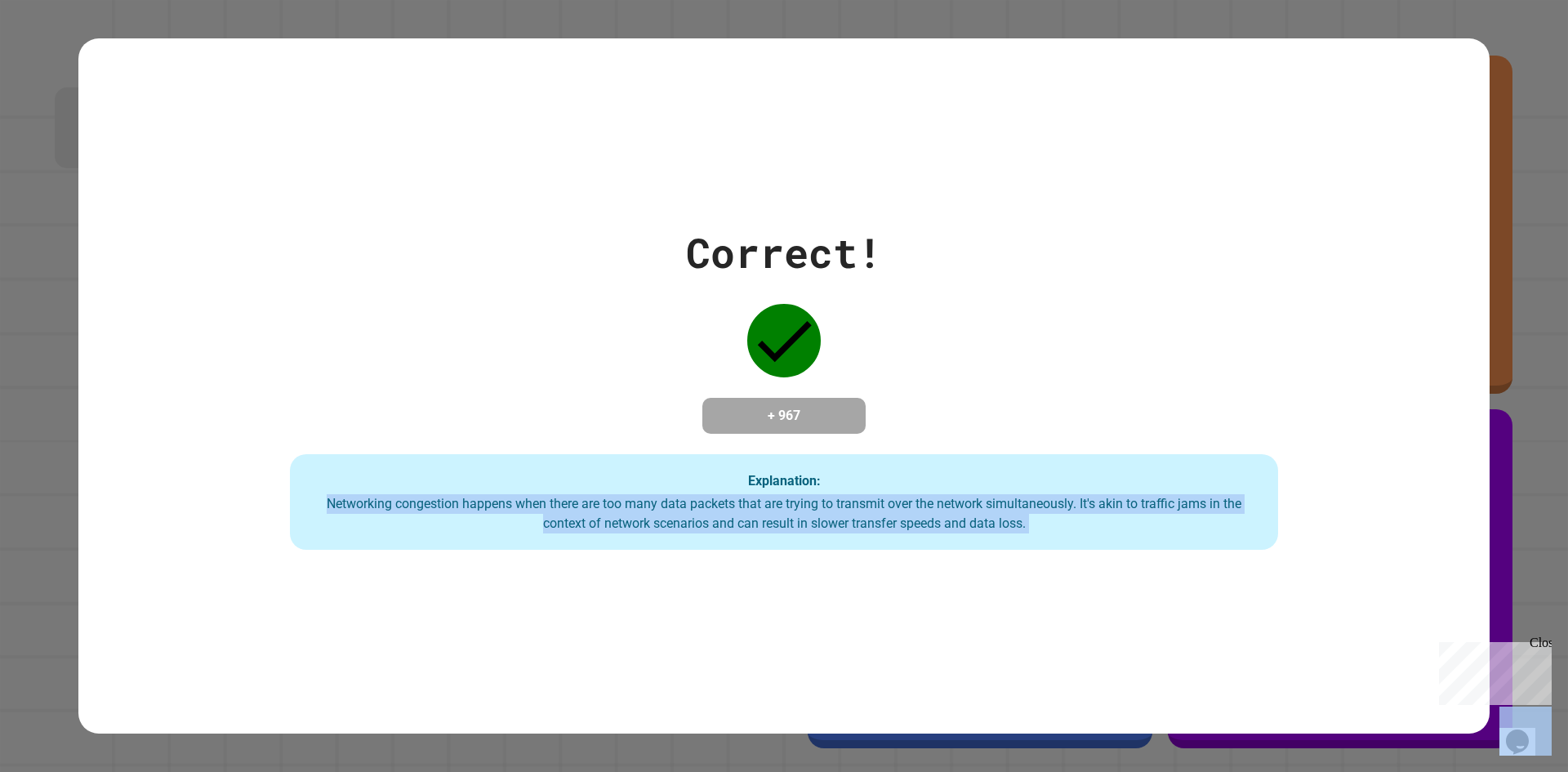
click at [611, 499] on div "Networking congestion happens when there are too many data packets that are try…" at bounding box center [784, 513] width 956 height 39
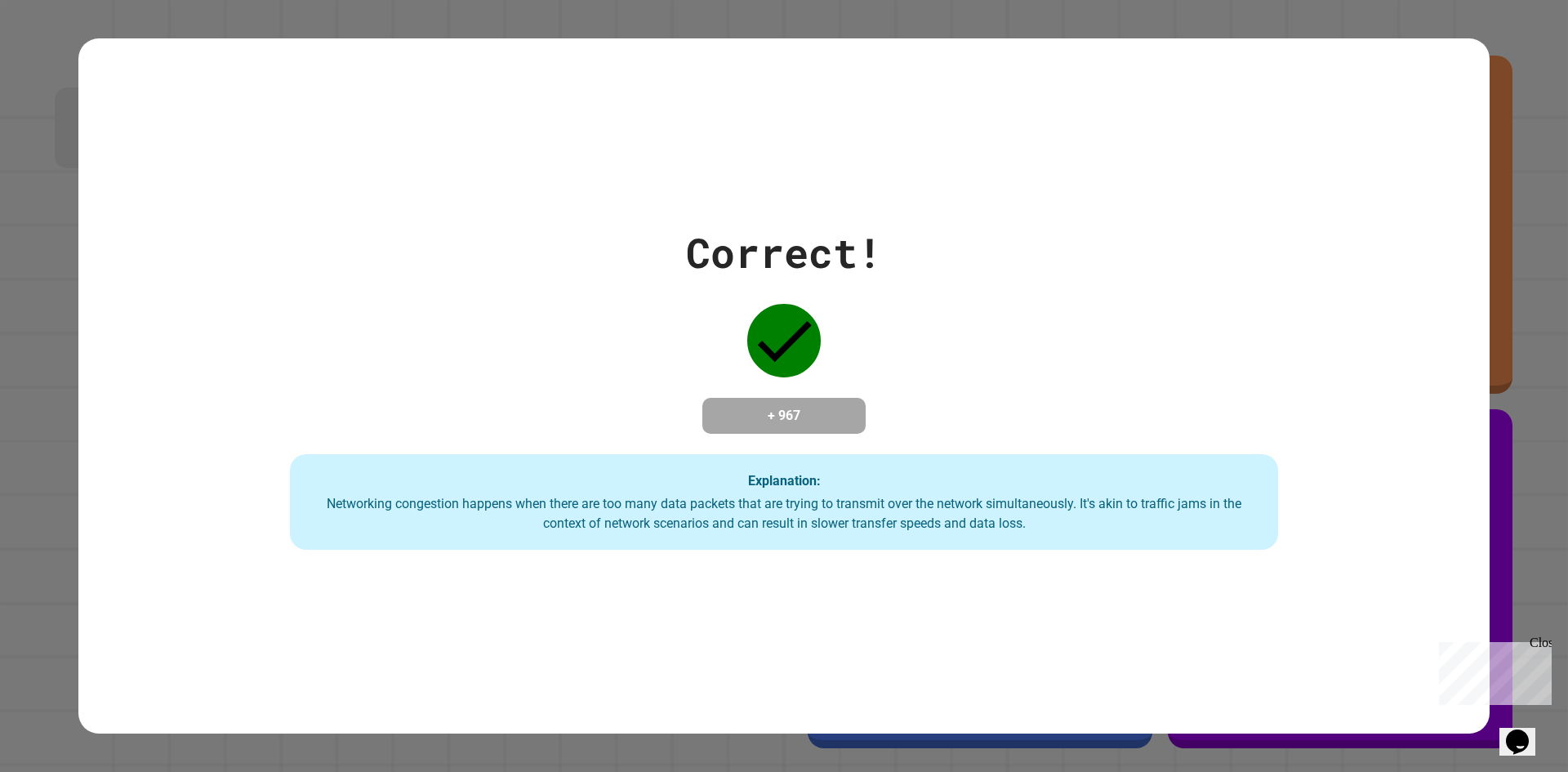
drag, startPoint x: 611, startPoint y: 497, endPoint x: 603, endPoint y: 488, distance: 12.0
click at [603, 488] on div "Explanation: Networking congestion happens when there are too many data packets…" at bounding box center [784, 502] width 989 height 96
click at [603, 489] on div "Explanation: Networking congestion happens when there are too many data packets…" at bounding box center [784, 502] width 989 height 96
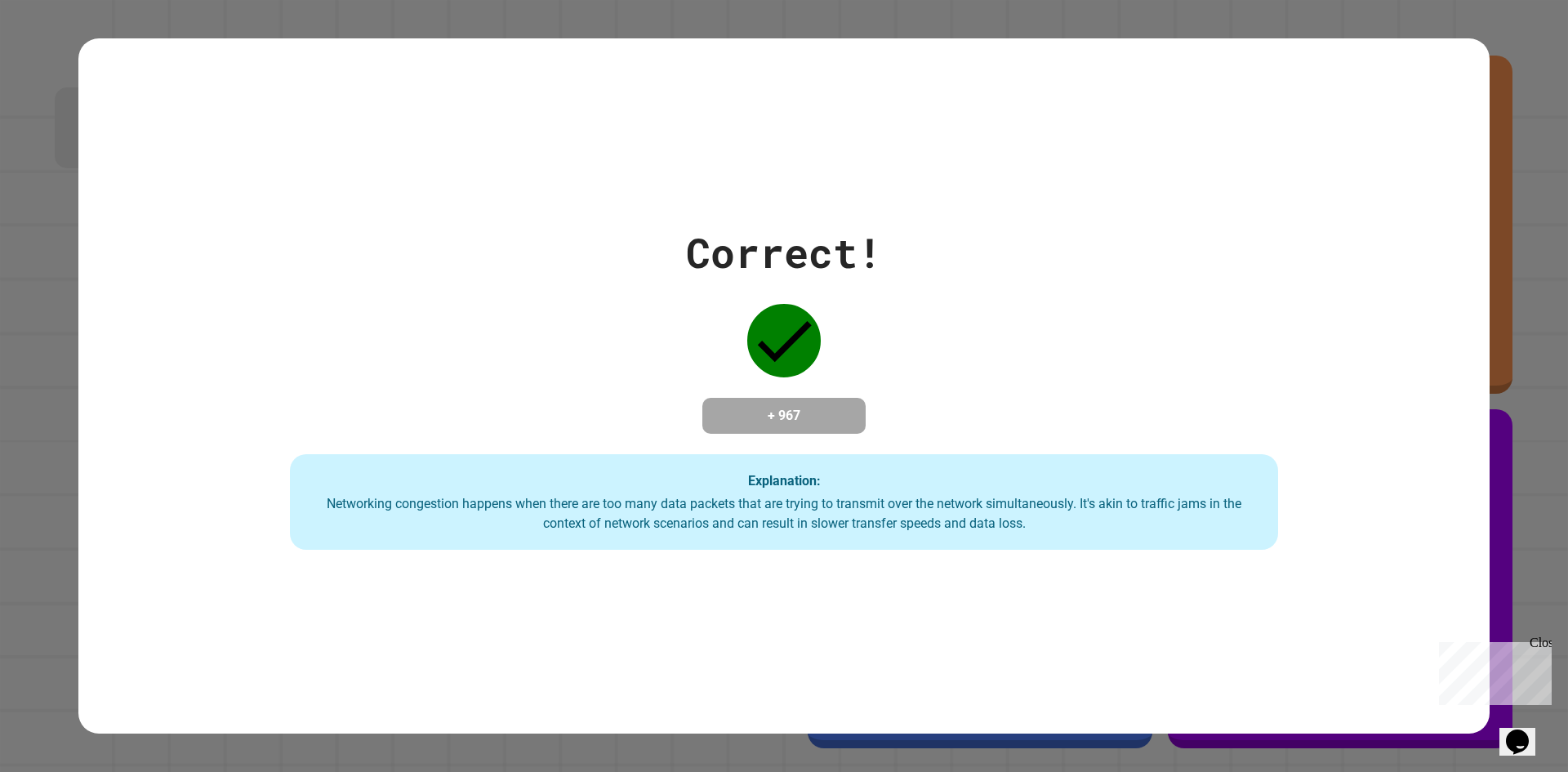
click at [602, 496] on div "Networking congestion happens when there are too many data packets that are try…" at bounding box center [784, 513] width 956 height 39
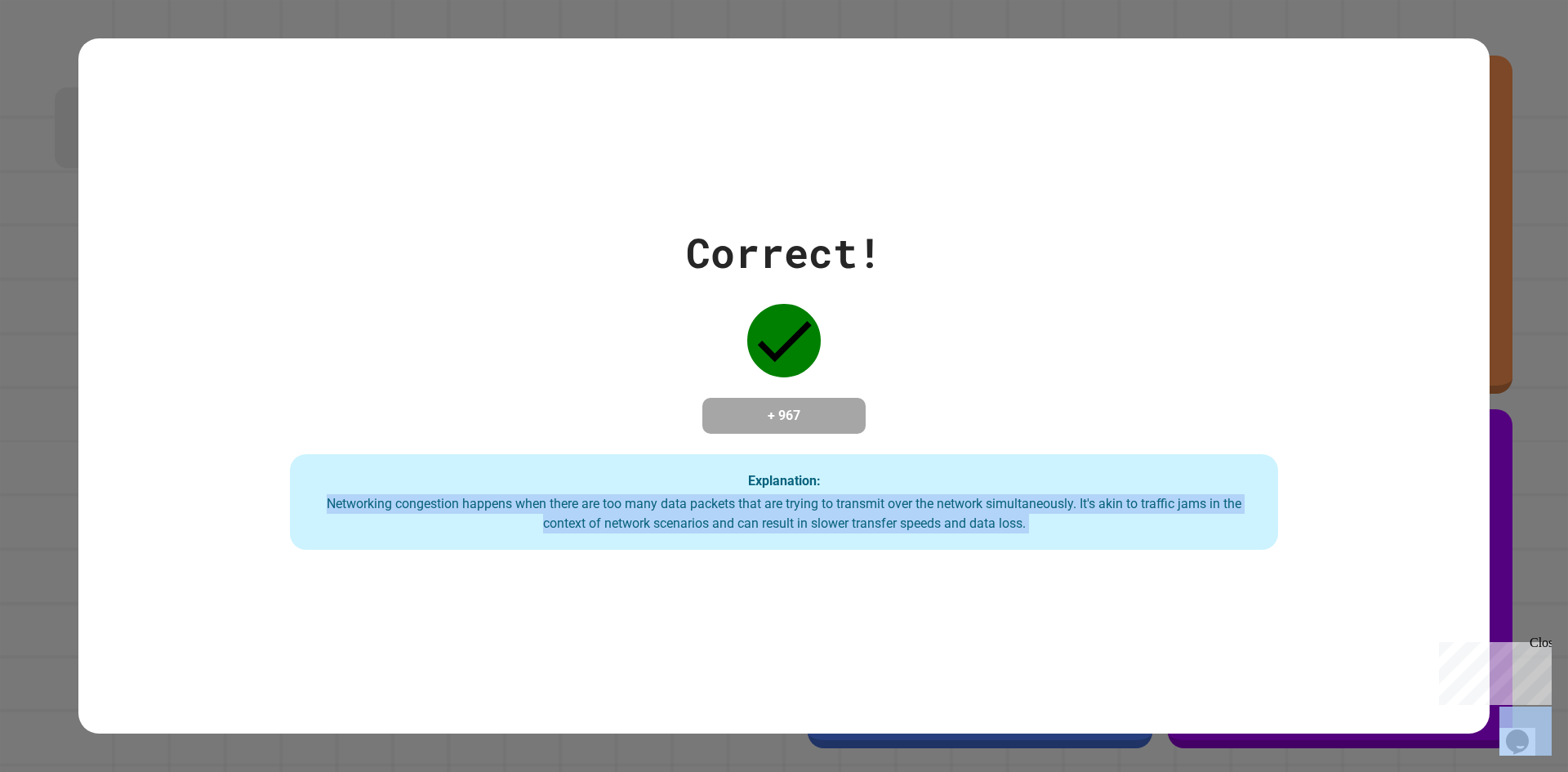
click at [602, 496] on div "Networking congestion happens when there are too many data packets that are try…" at bounding box center [784, 513] width 956 height 39
drag, startPoint x: 602, startPoint y: 496, endPoint x: 482, endPoint y: 521, distance: 122.6
click at [482, 521] on div "Networking congestion happens when there are too many data packets that are try…" at bounding box center [784, 513] width 956 height 39
click at [484, 518] on div "Networking congestion happens when there are too many data packets that are try…" at bounding box center [784, 513] width 956 height 39
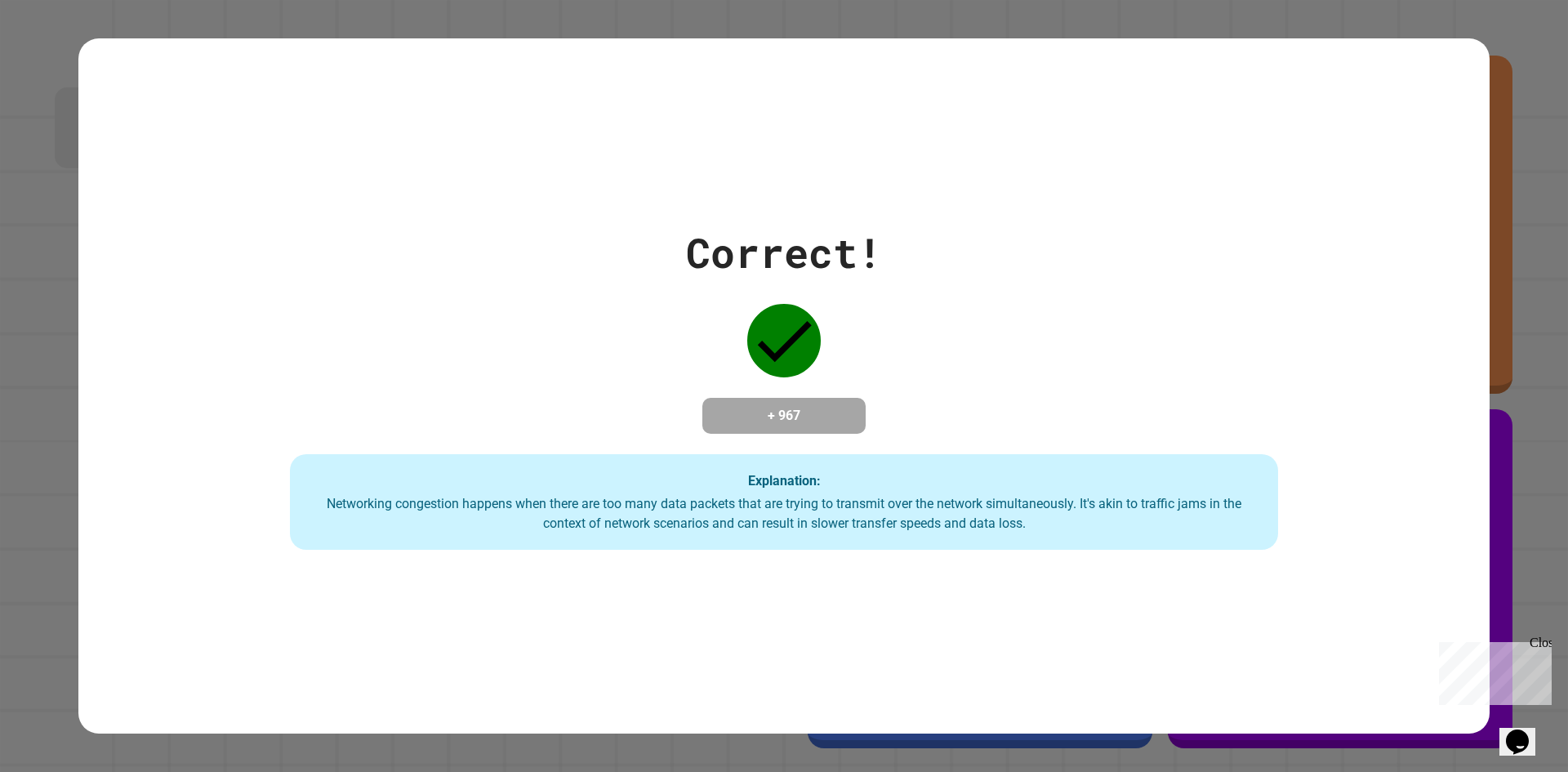
click at [492, 514] on div "Networking congestion happens when there are too many data packets that are try…" at bounding box center [784, 513] width 956 height 39
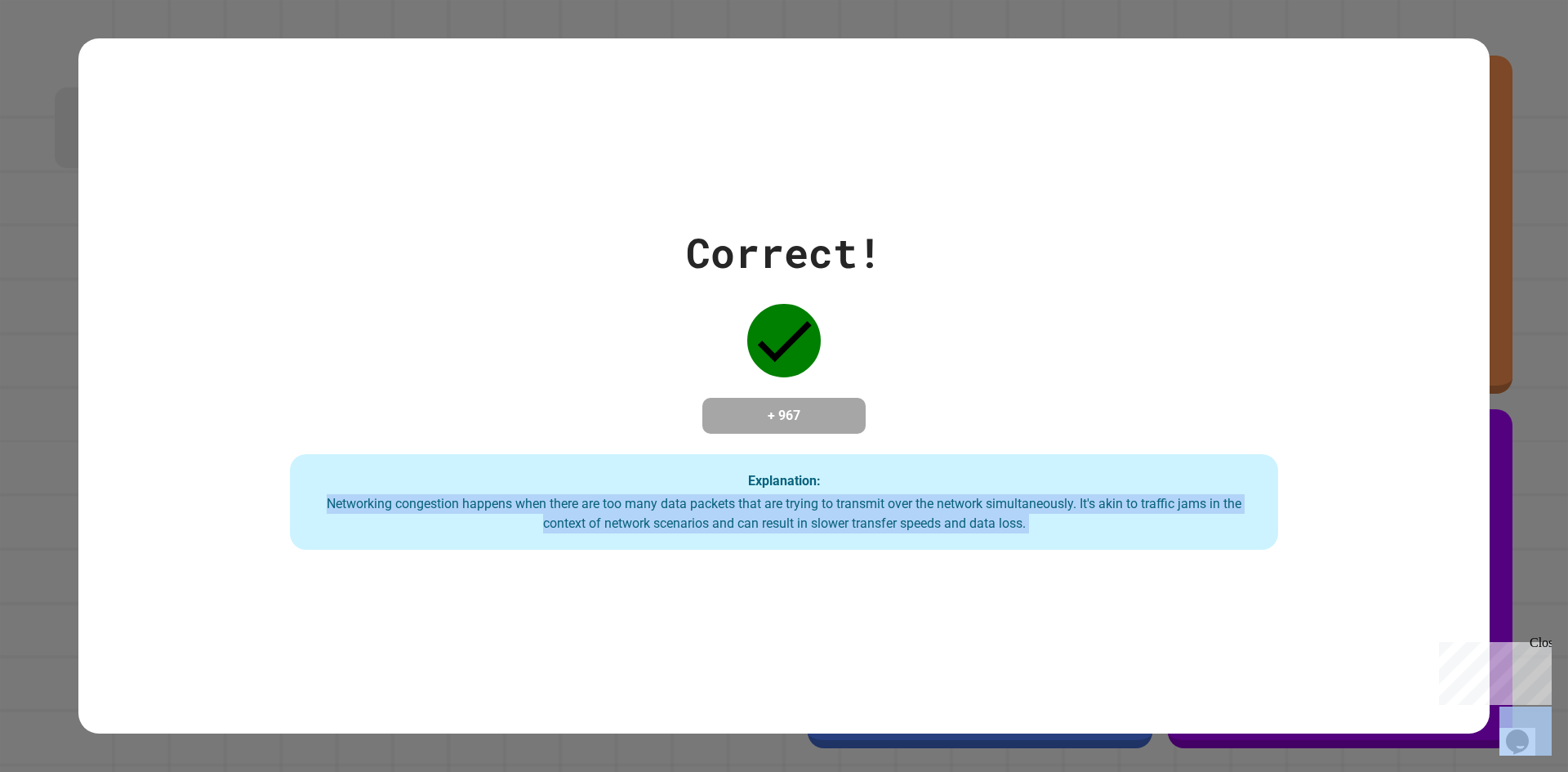
click at [492, 514] on div "Networking congestion happens when there are too many data packets that are try…" at bounding box center [784, 513] width 956 height 39
click at [496, 511] on div "Networking congestion happens when there are too many data packets that are try…" at bounding box center [784, 513] width 956 height 39
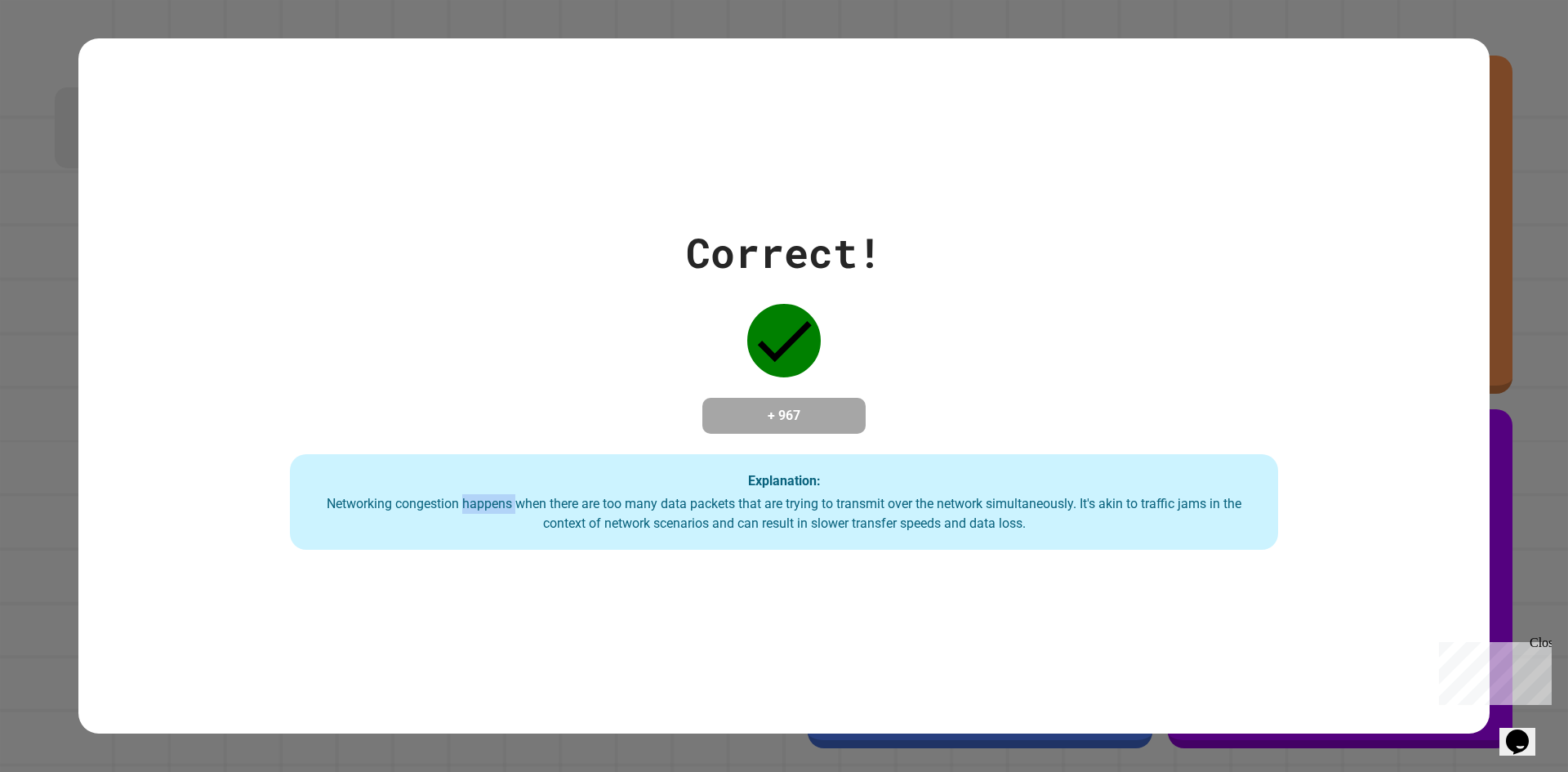
click at [496, 511] on div "Networking congestion happens when there are too many data packets that are try…" at bounding box center [784, 513] width 956 height 39
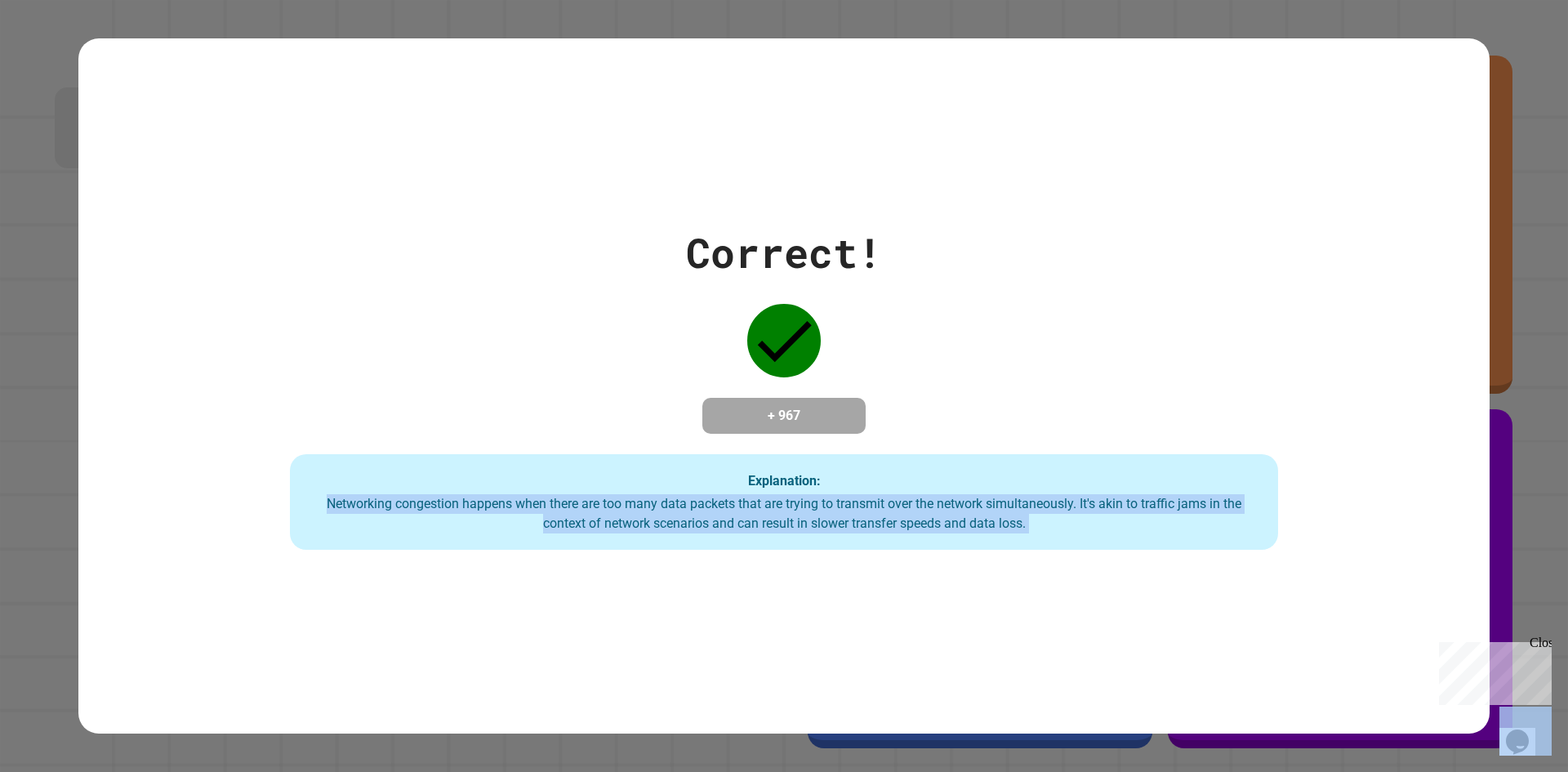
click at [496, 511] on div "Networking congestion happens when there are too many data packets that are try…" at bounding box center [784, 513] width 956 height 39
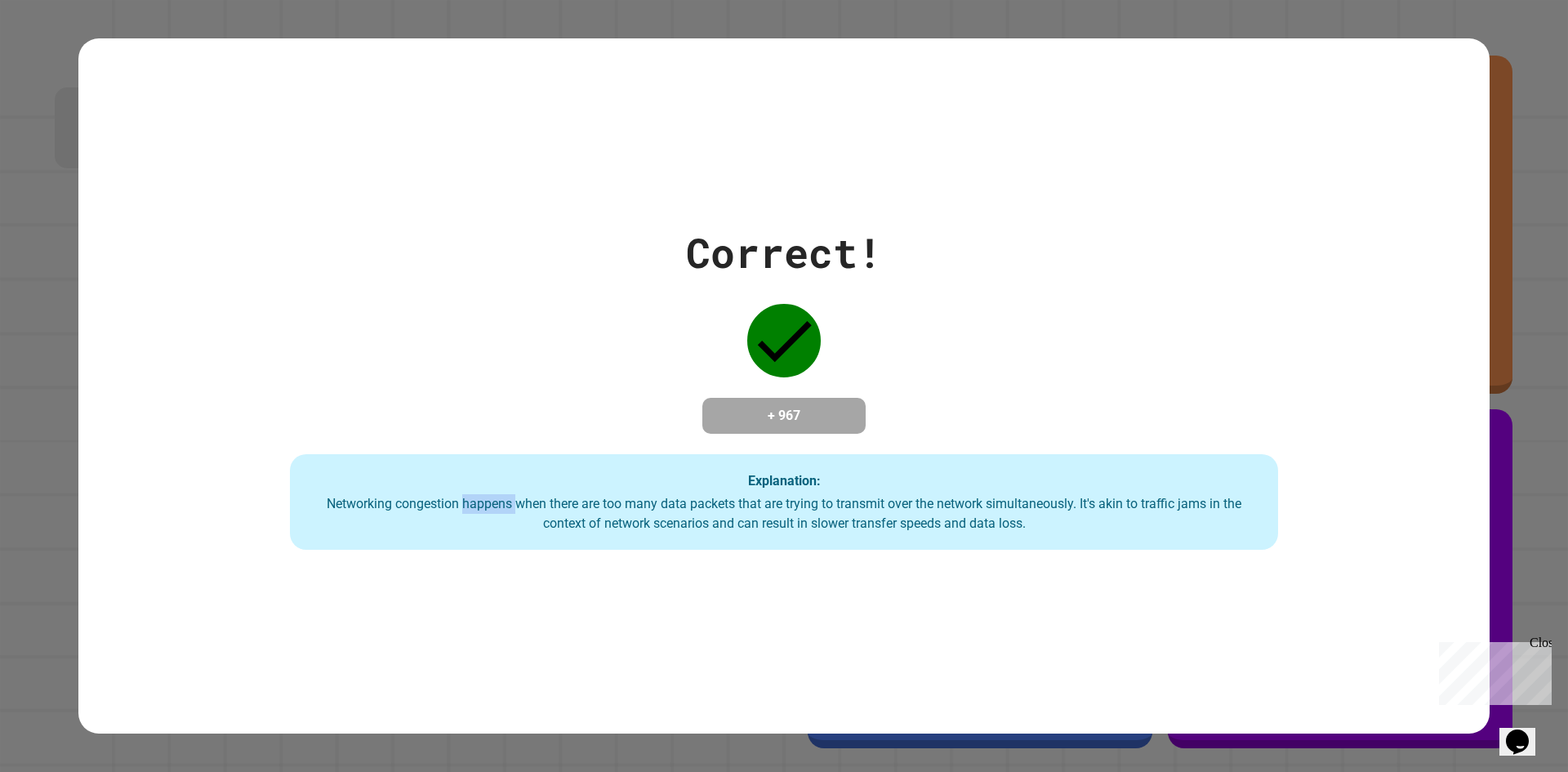
click at [496, 511] on div "Networking congestion happens when there are too many data packets that are try…" at bounding box center [784, 513] width 956 height 39
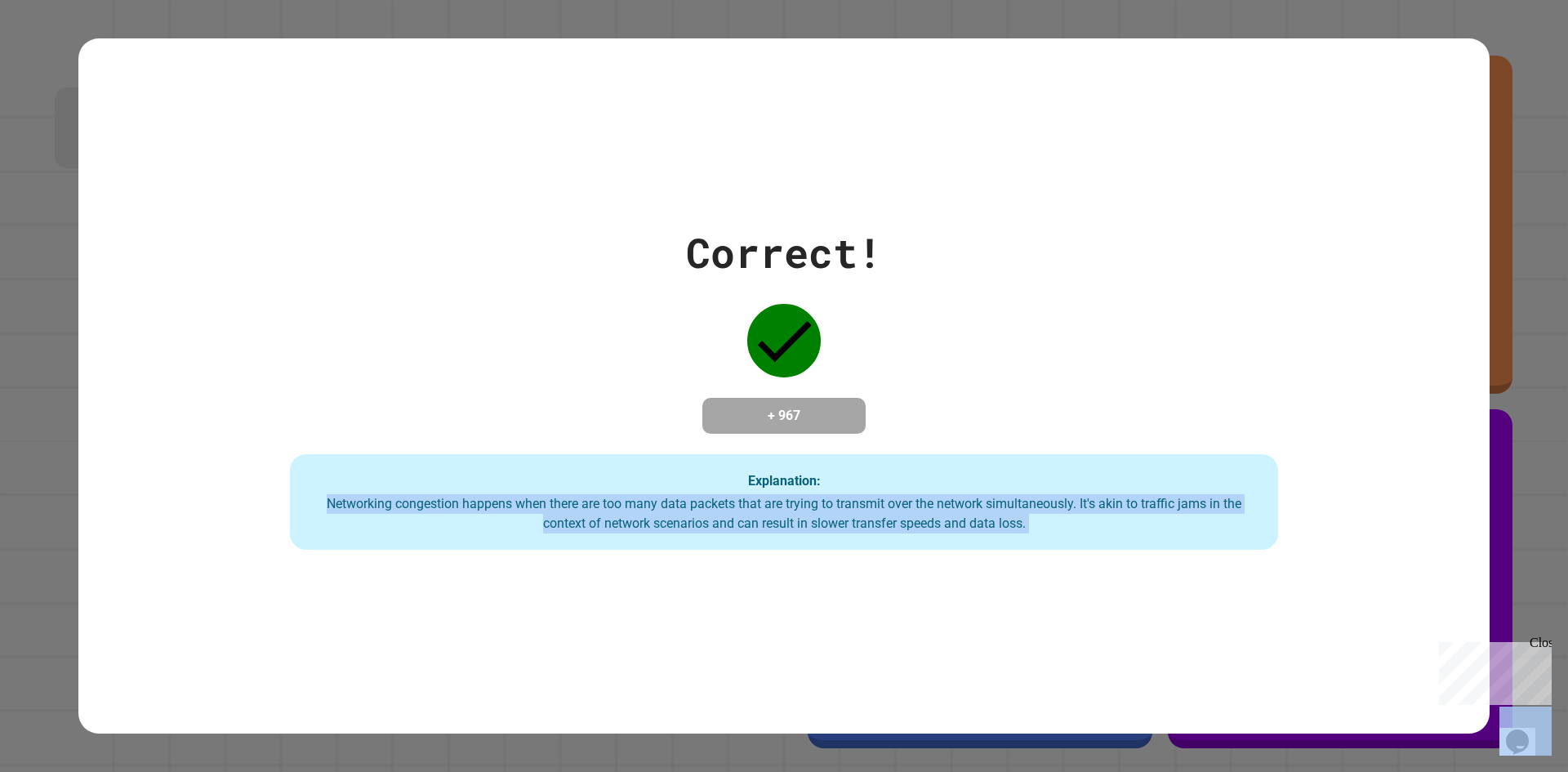
click at [496, 511] on div "Networking congestion happens when there are too many data packets that are try…" at bounding box center [784, 513] width 956 height 39
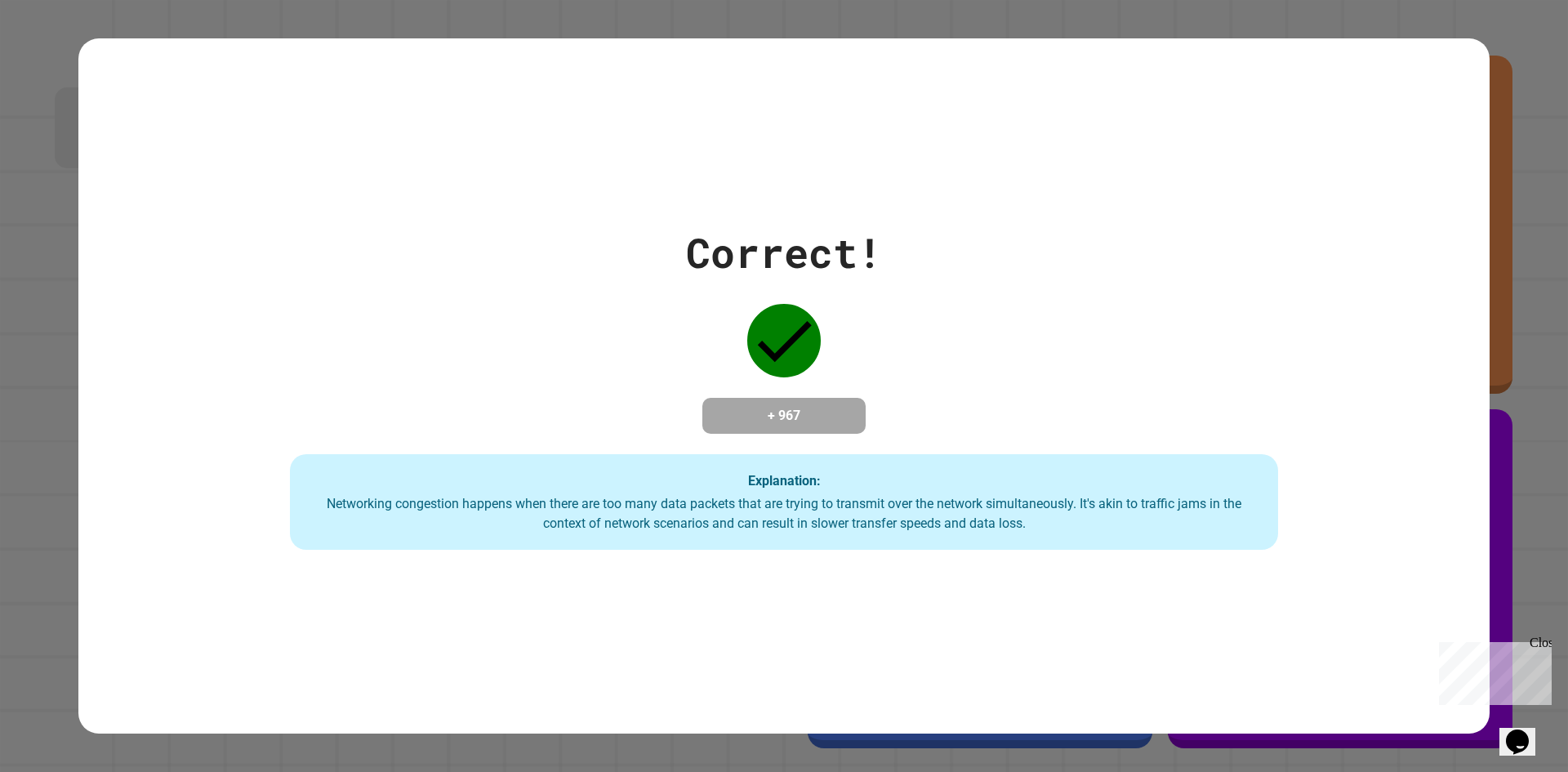
click at [496, 511] on div "Networking congestion happens when there are too many data packets that are try…" at bounding box center [784, 513] width 956 height 39
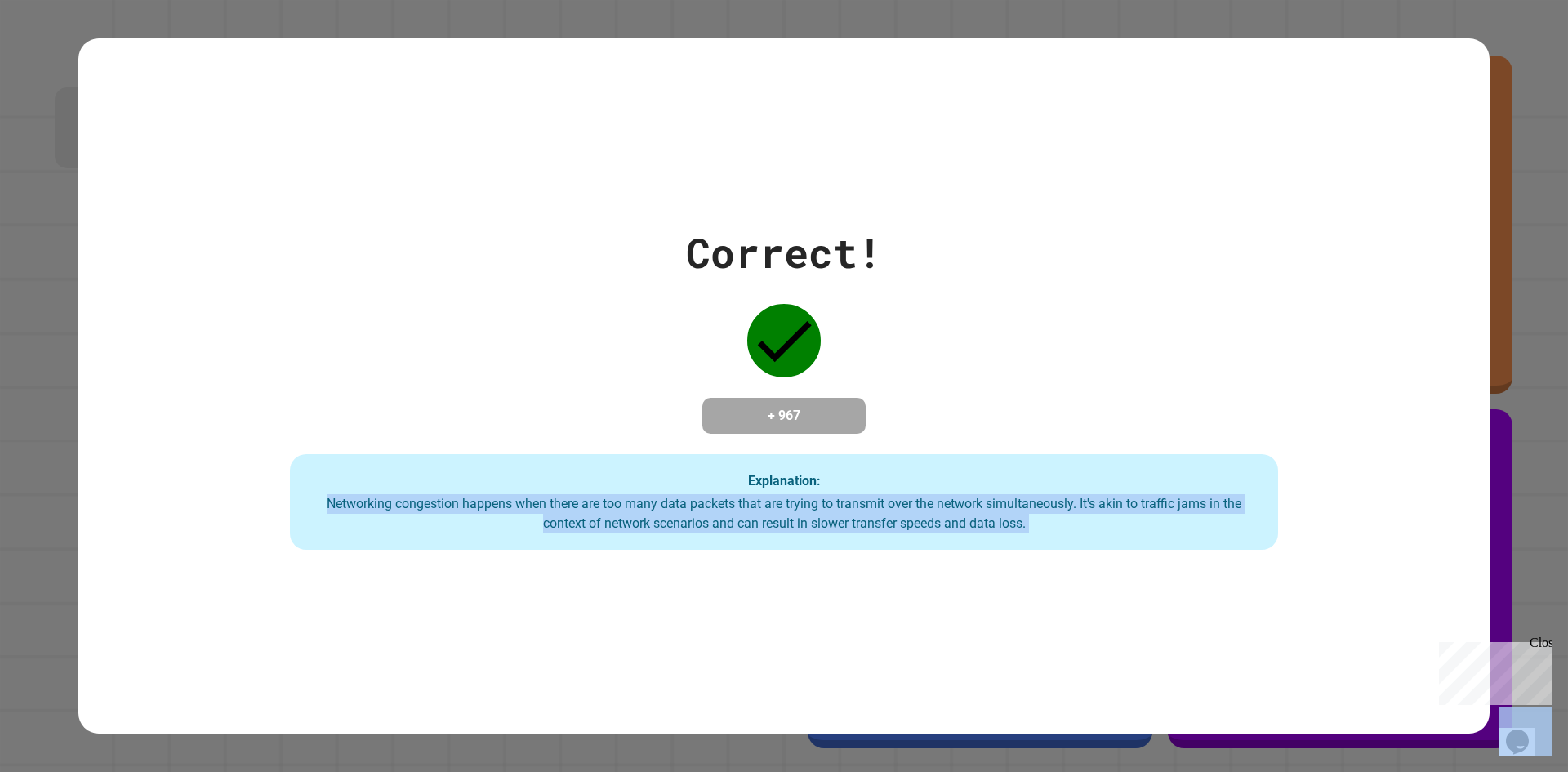
click at [496, 511] on div "Networking congestion happens when there are too many data packets that are try…" at bounding box center [784, 513] width 956 height 39
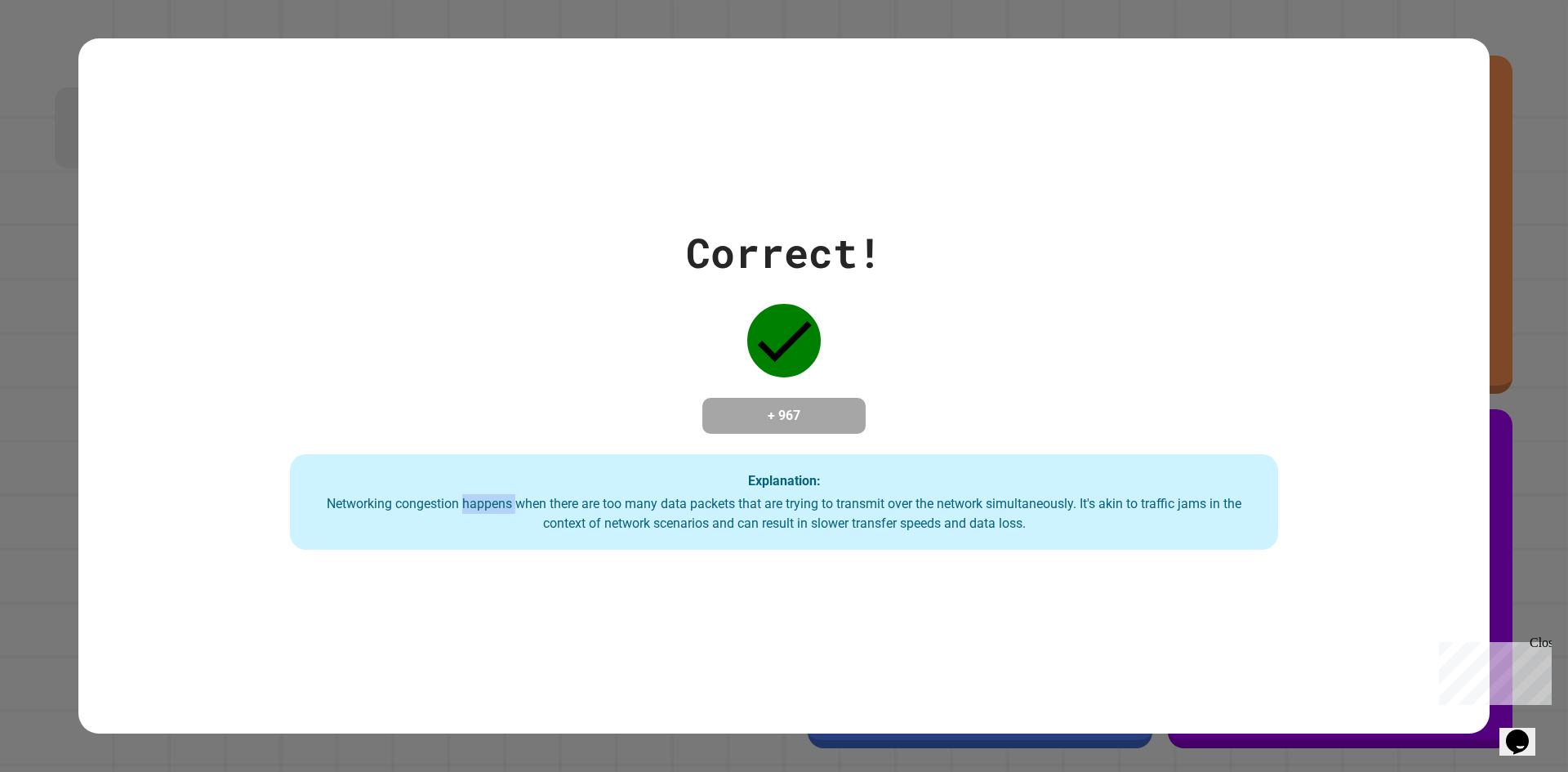
click at [496, 511] on div "Networking congestion happens when there are too many data packets that are try…" at bounding box center [784, 513] width 956 height 39
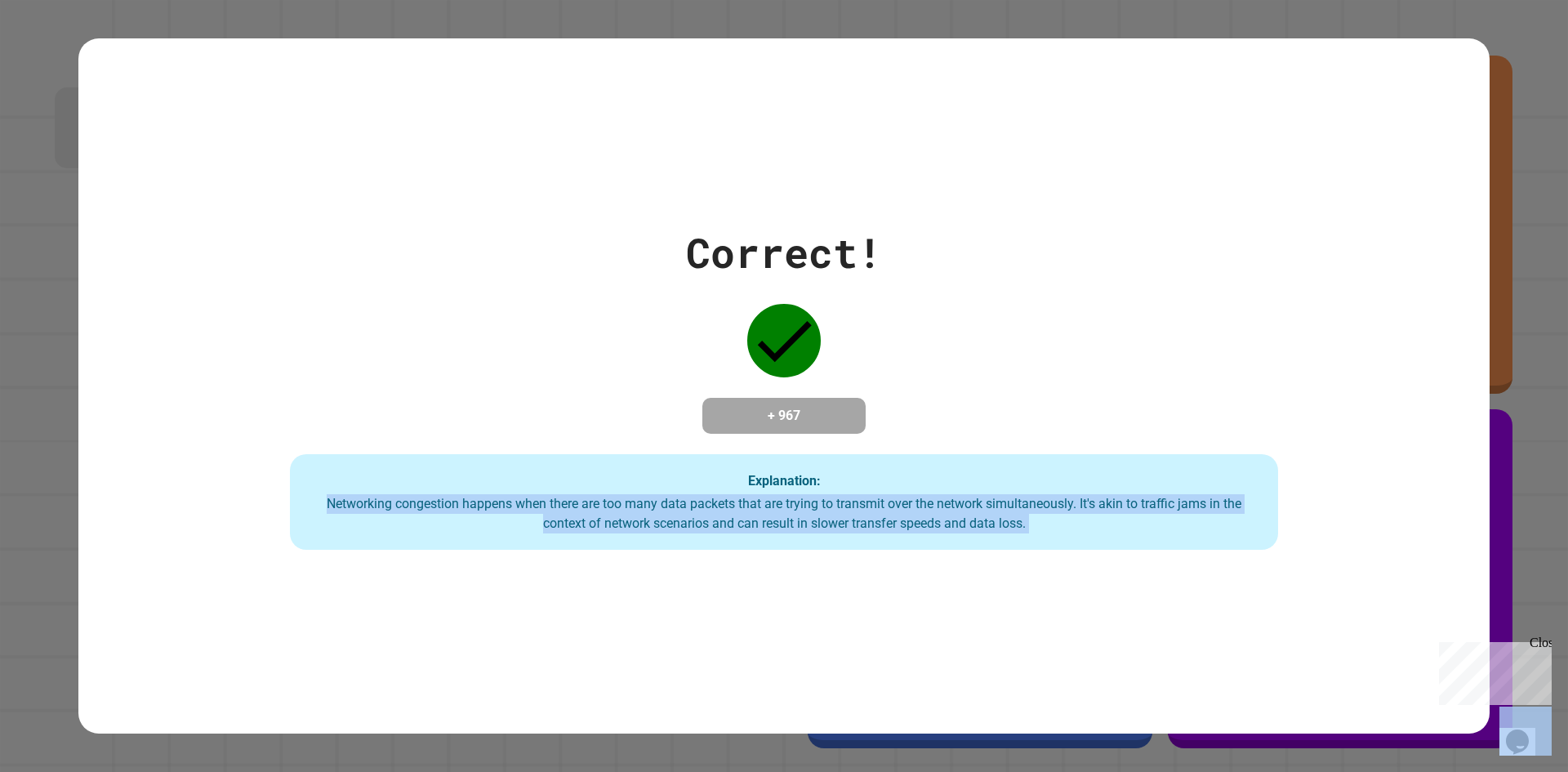
click at [496, 511] on div "Networking congestion happens when there are too many data packets that are try…" at bounding box center [784, 513] width 956 height 39
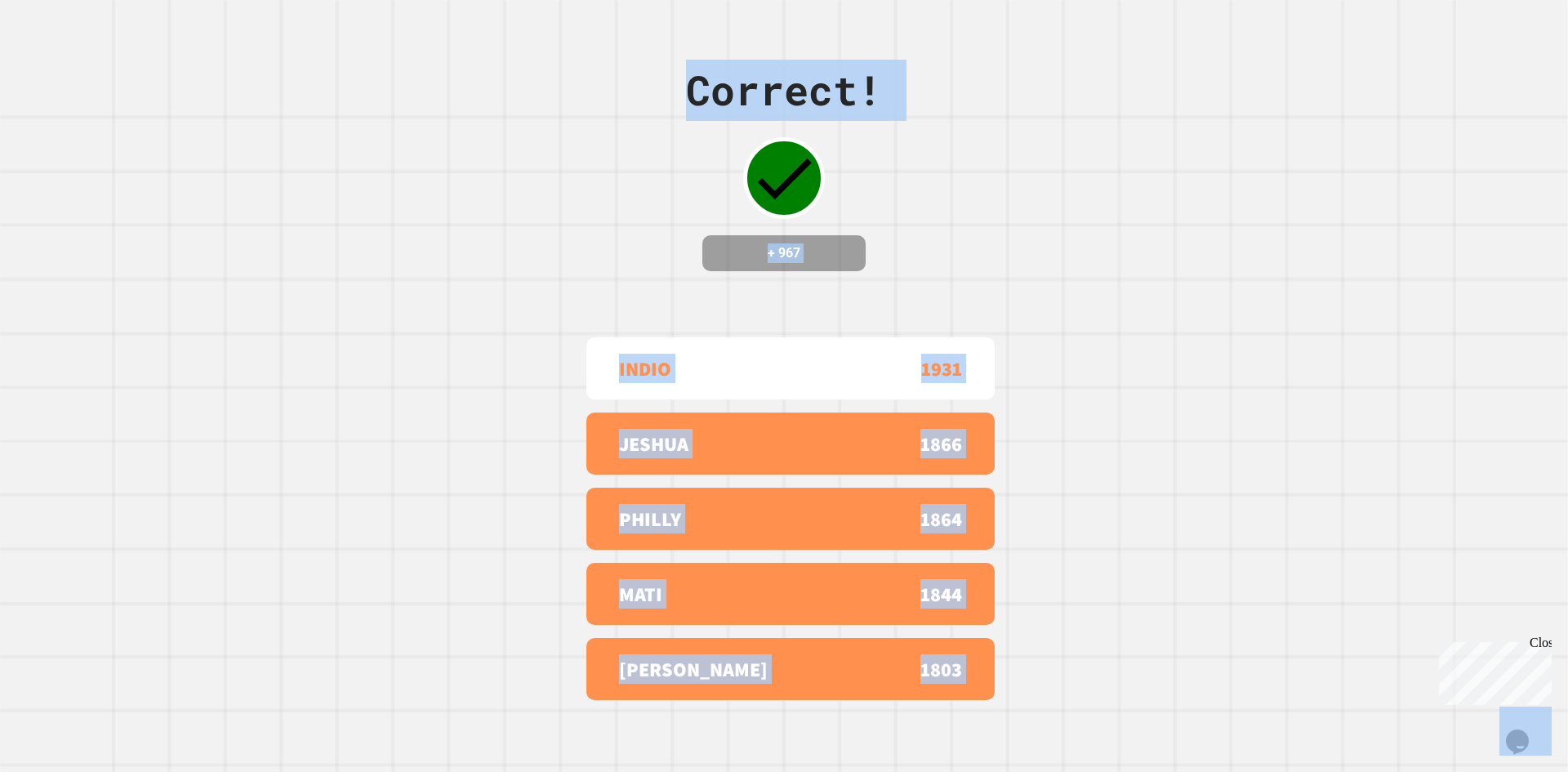
click at [496, 511] on div "Correct! + 967 INDIO 1931 [PERSON_NAME] 1866 PHILLY 1864 MATI 1844 [PERSON_NAME…" at bounding box center [784, 386] width 1568 height 772
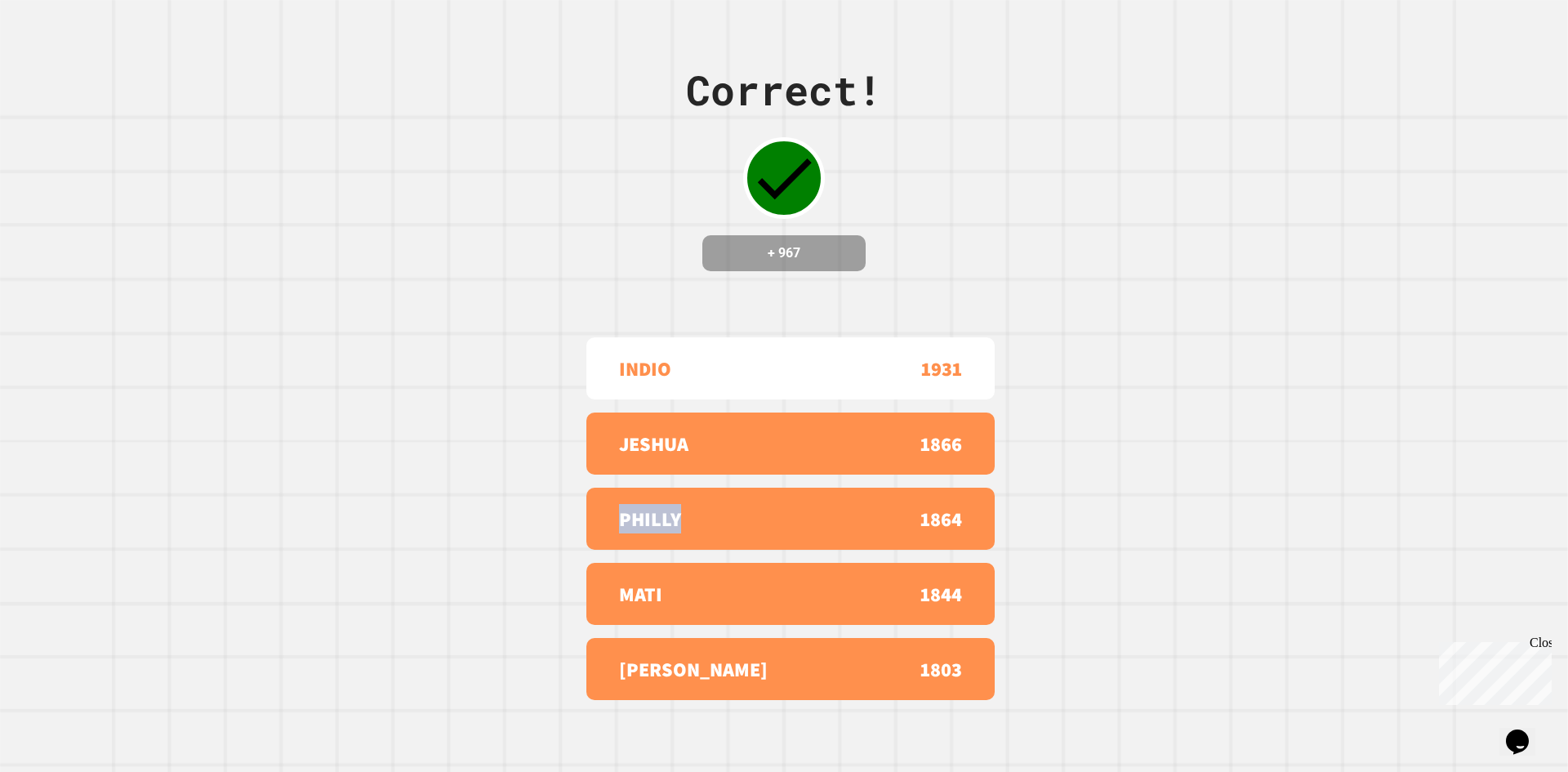
click at [496, 511] on div "Correct! + 967 INDIO 1931 [PERSON_NAME] 1866 PHILLY 1864 MATI 1844 [PERSON_NAME…" at bounding box center [784, 386] width 1568 height 772
click at [514, 473] on div "Correct! + 967 INDIO 1931 [PERSON_NAME] 1866 PHILLY 1864 MATI 1844 [PERSON_NAME…" at bounding box center [784, 386] width 1568 height 772
click at [618, 488] on div "PHILLY 1864" at bounding box center [791, 518] width 408 height 62
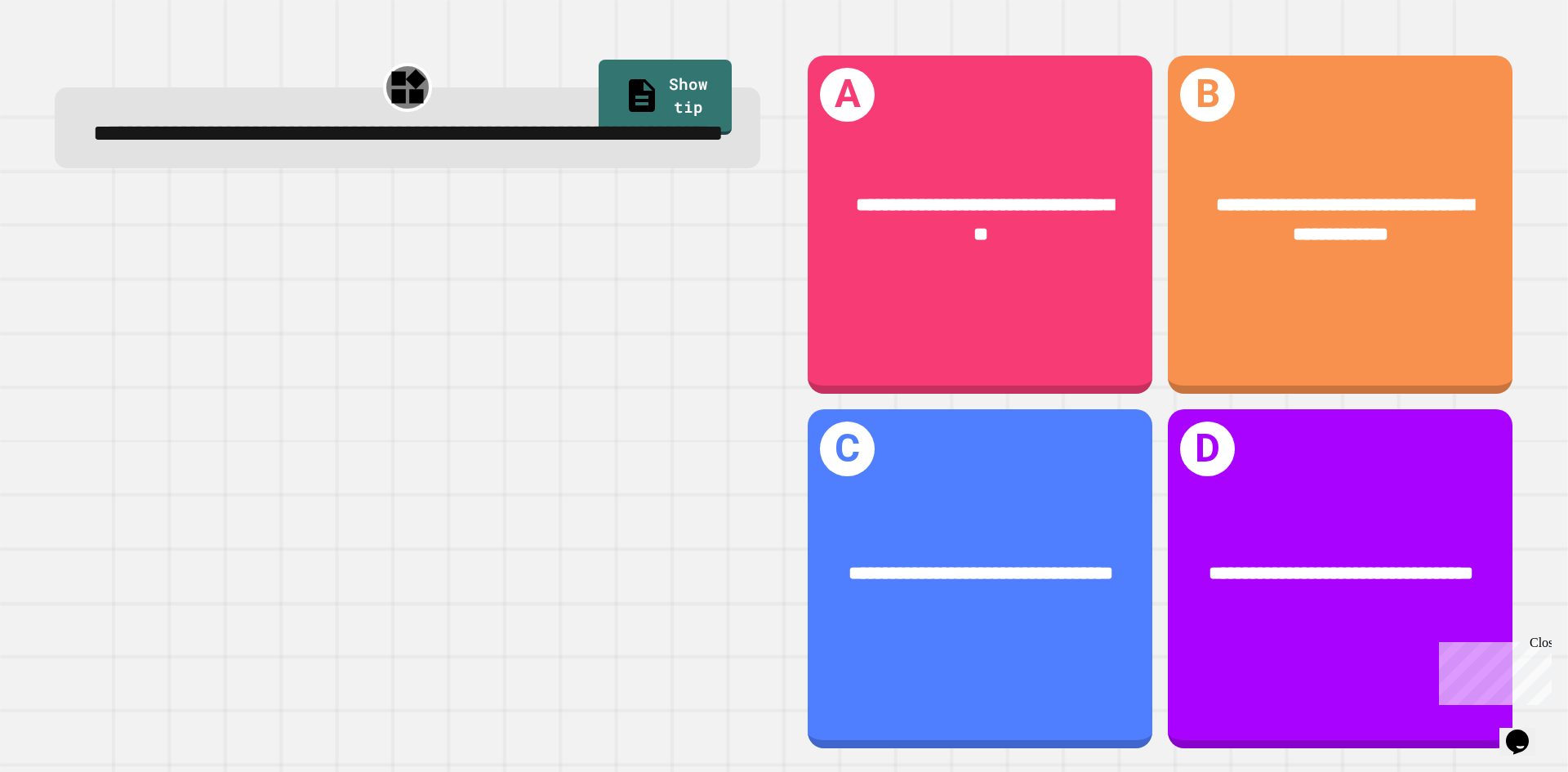
click at [237, 128] on span "**********" at bounding box center [408, 133] width 631 height 23
drag, startPoint x: 237, startPoint y: 128, endPoint x: 467, endPoint y: 141, distance: 230.4
click at [467, 141] on span "**********" at bounding box center [408, 133] width 631 height 23
click at [461, 145] on span "**********" at bounding box center [408, 133] width 631 height 23
click at [283, 145] on span "**********" at bounding box center [408, 133] width 631 height 23
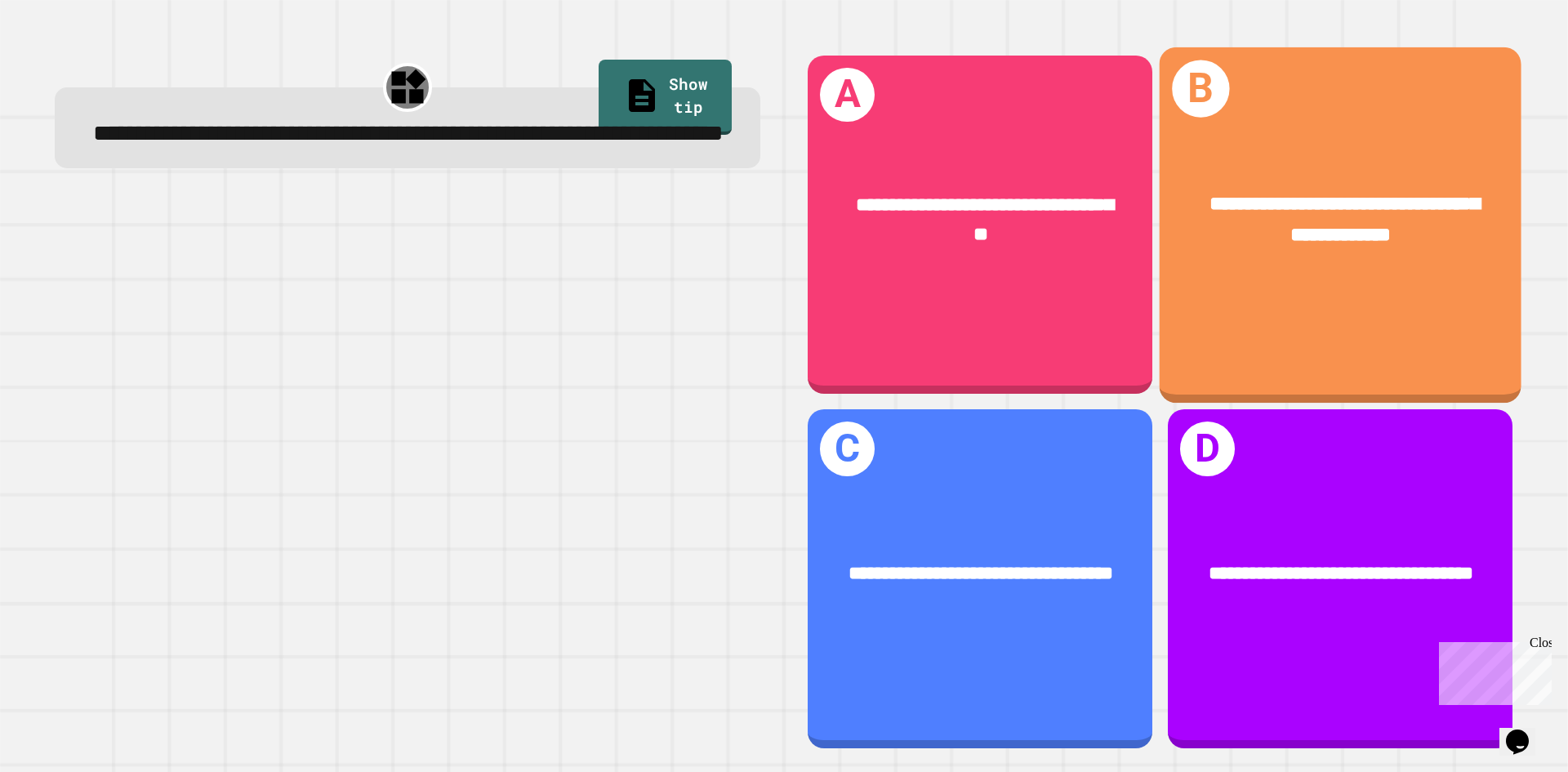
click at [1251, 213] on div "**********" at bounding box center [1340, 219] width 282 height 61
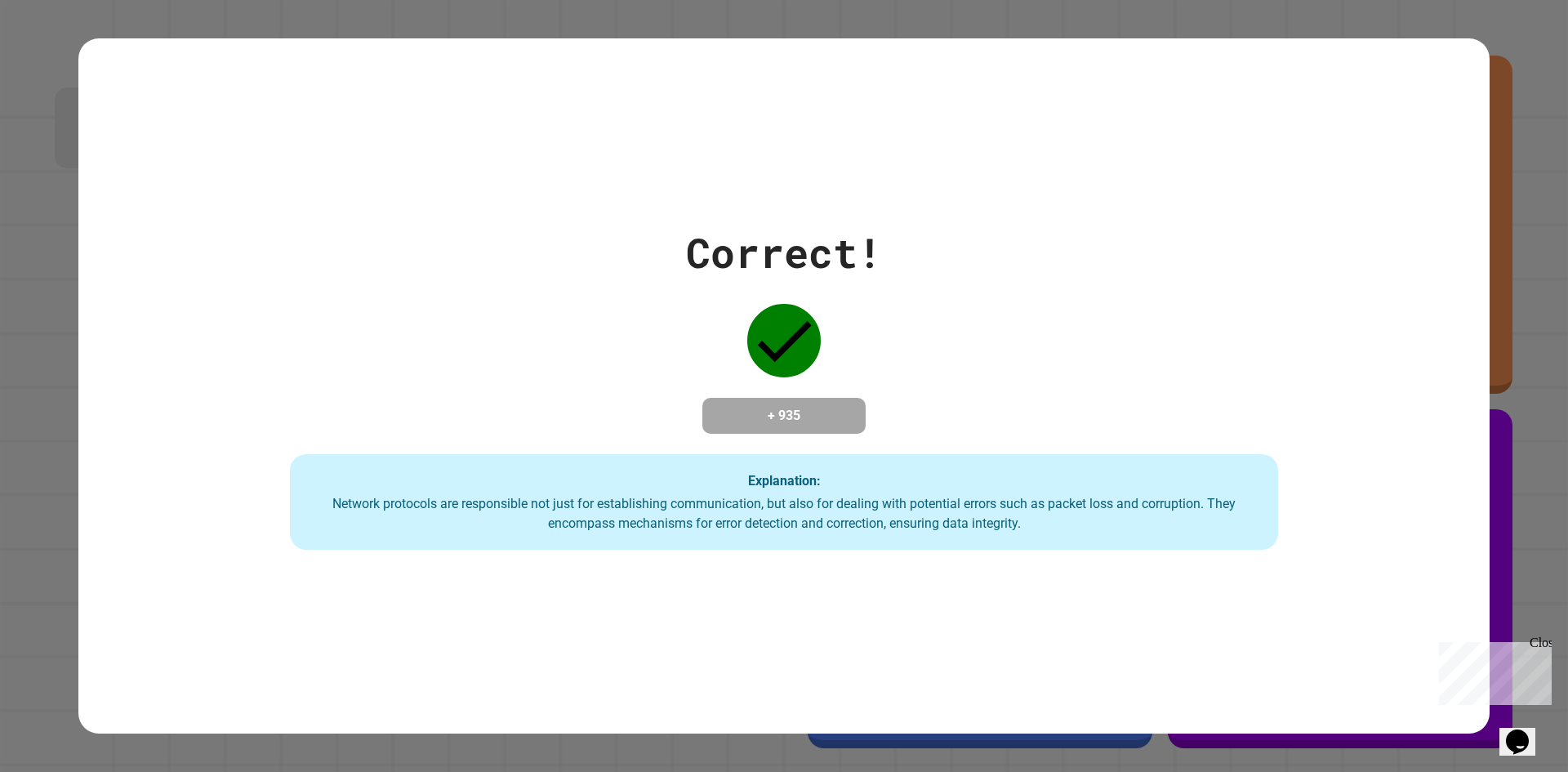
drag, startPoint x: 1099, startPoint y: 283, endPoint x: 1095, endPoint y: 266, distance: 17.5
click at [1095, 284] on div "Correct! + 935 Explanation: Network protocols are responsible not just for esta…" at bounding box center [784, 386] width 1411 height 329
click at [1286, 52] on div "Correct! + 935 Explanation: Network protocols are responsible not just for esta…" at bounding box center [784, 385] width 1411 height 695
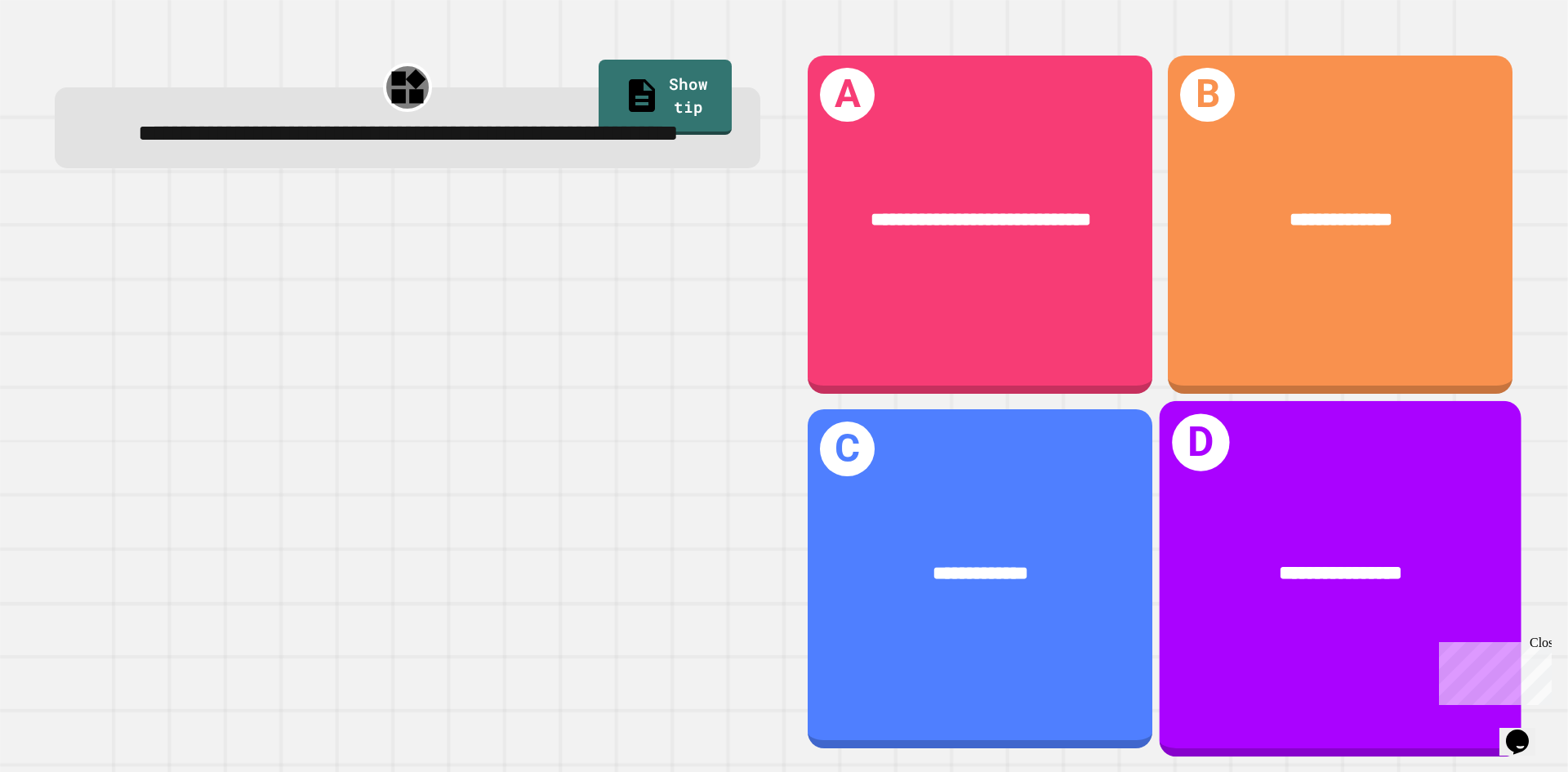
click at [1260, 519] on div "**********" at bounding box center [1341, 574] width 362 height 110
click at [1303, 519] on div "**********" at bounding box center [1341, 574] width 362 height 110
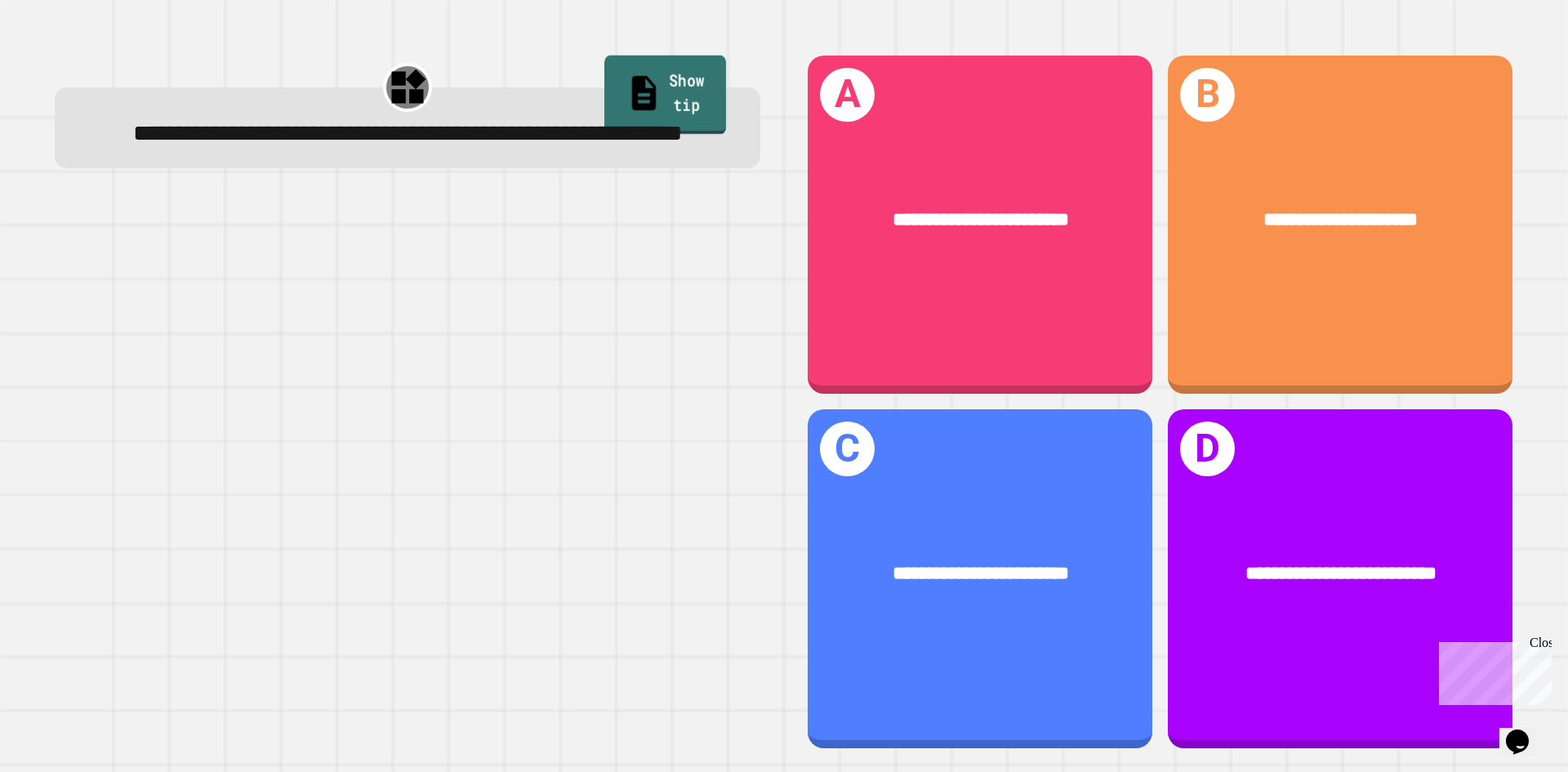
click at [625, 86] on icon at bounding box center [643, 93] width 36 height 41
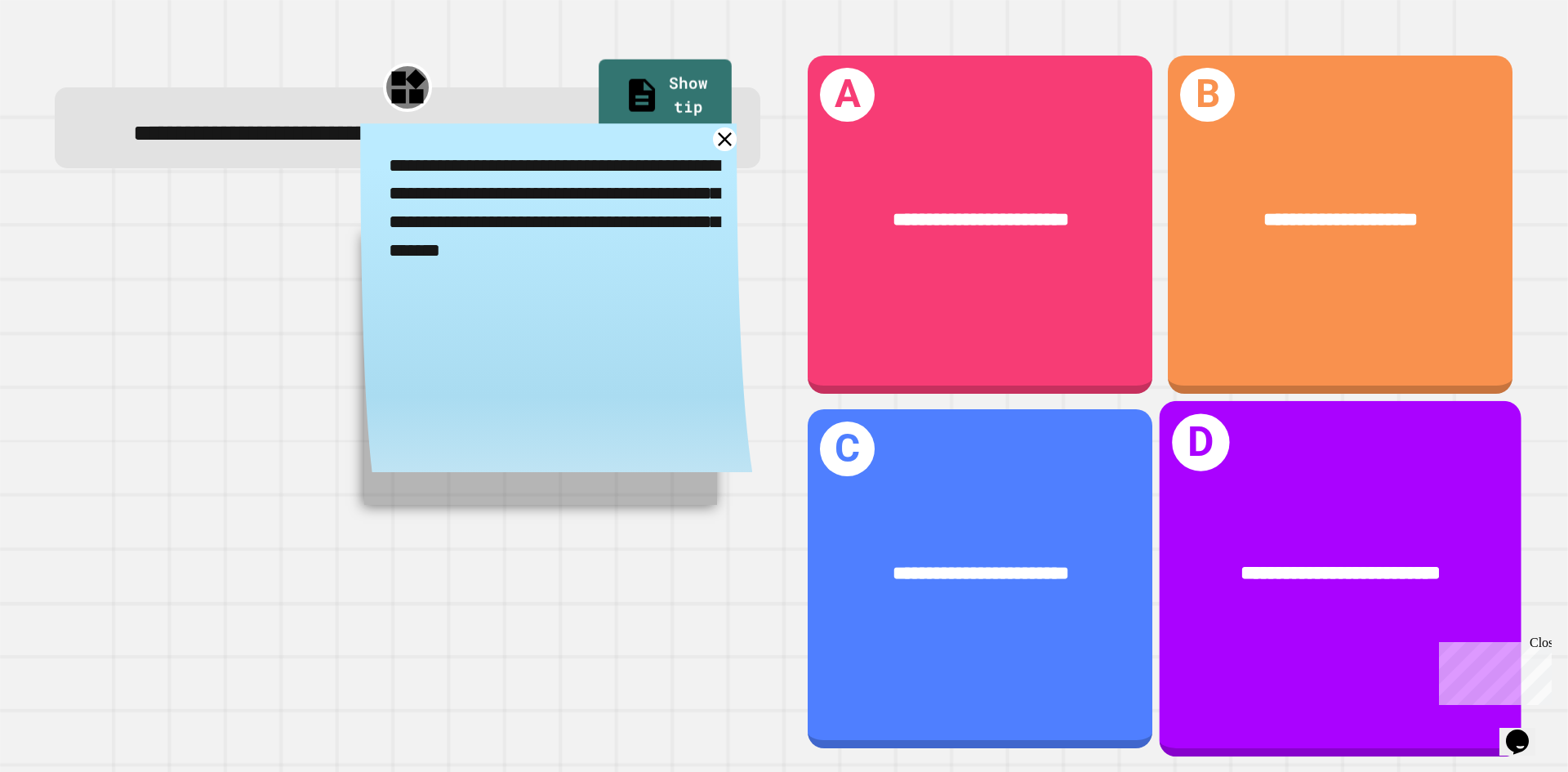
click at [1360, 519] on div "**********" at bounding box center [1341, 574] width 362 height 110
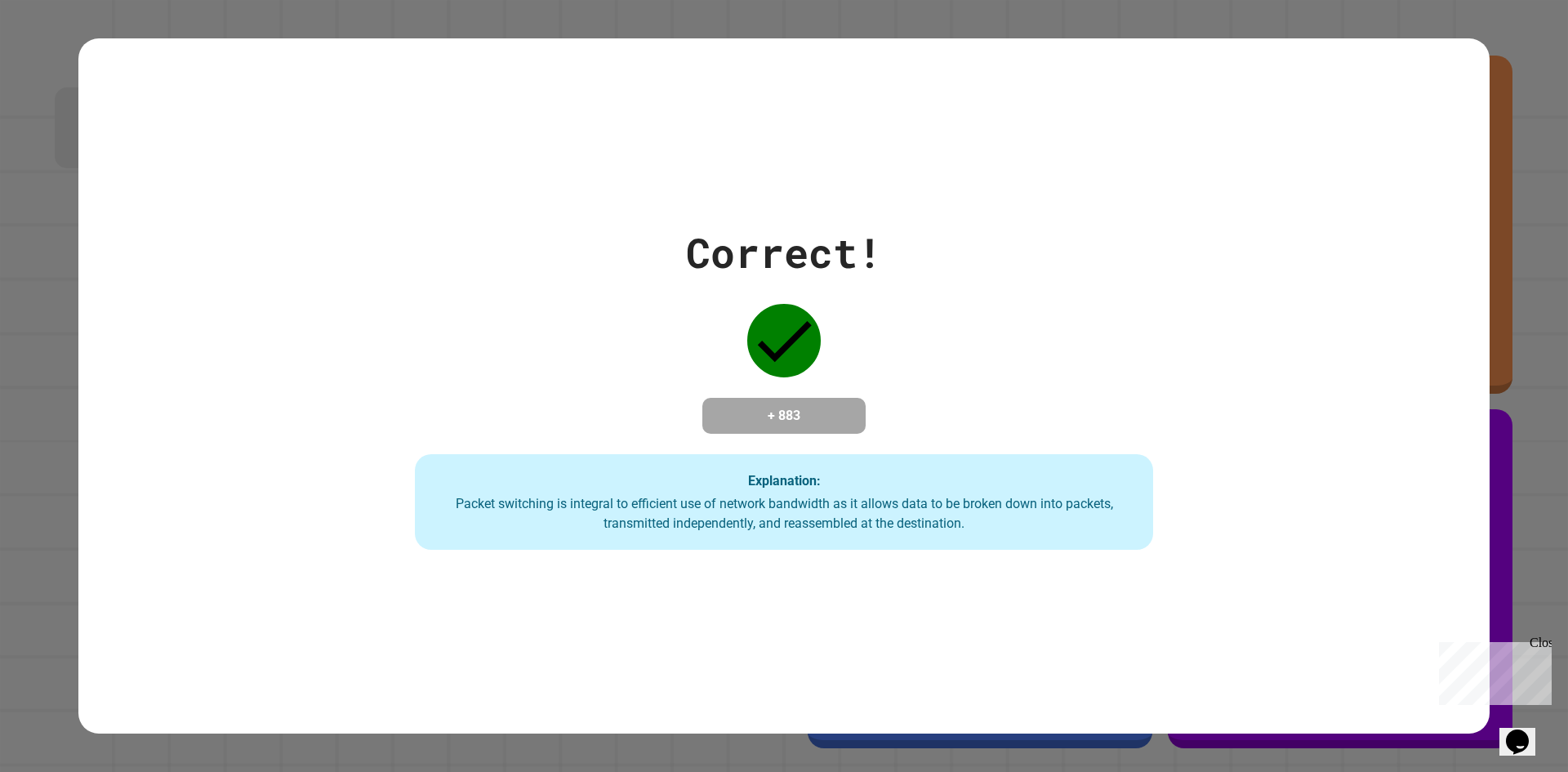
click at [1025, 423] on div "Correct! + 883 Explanation: Packet switching is integral to efficient use of ne…" at bounding box center [784, 386] width 1054 height 329
click at [897, 276] on div "Correct! + 883 Explanation: Packet switching is integral to efficient use of ne…" at bounding box center [784, 386] width 1054 height 329
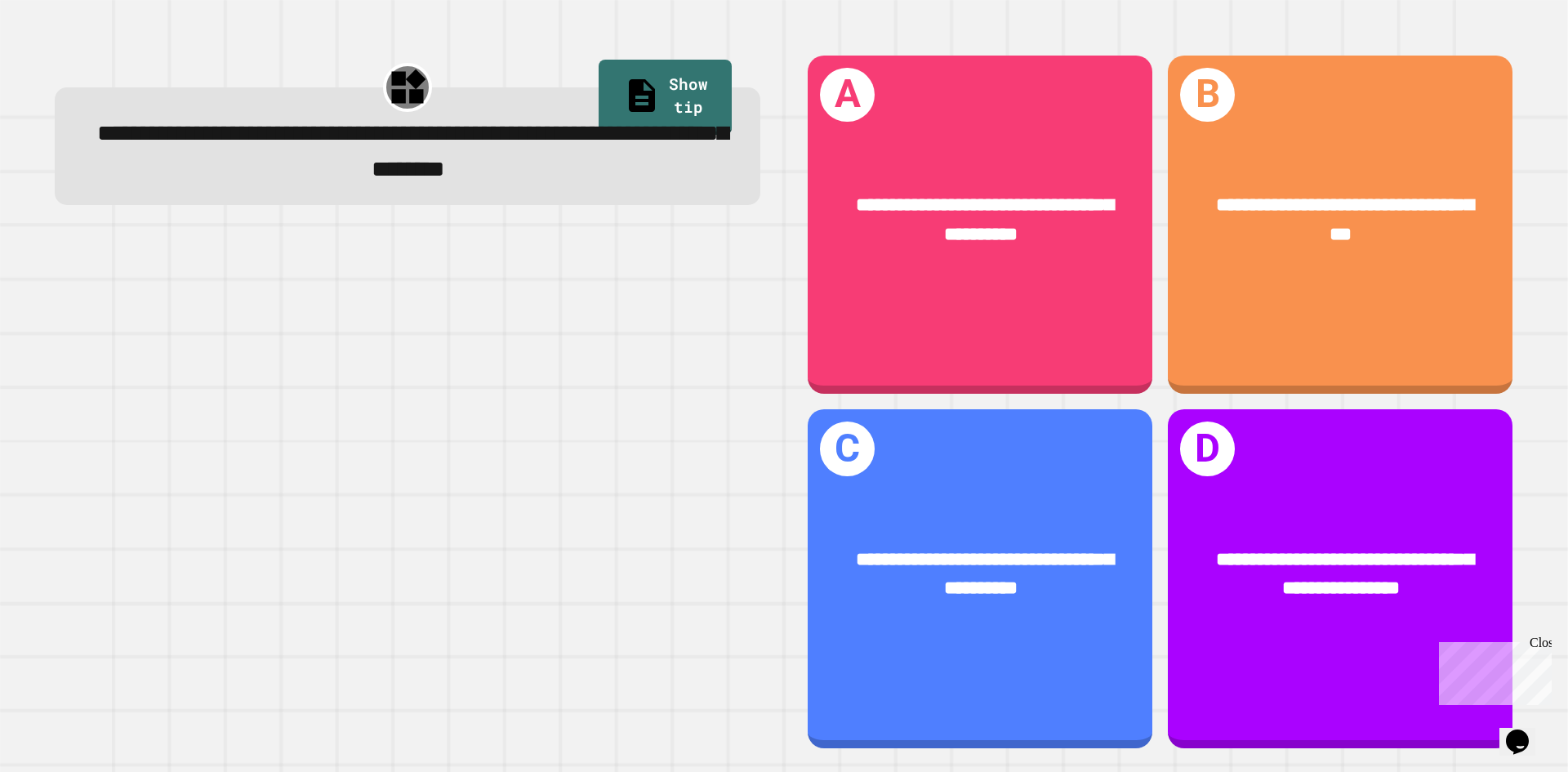
click at [566, 74] on div "**********" at bounding box center [407, 129] width 706 height 149
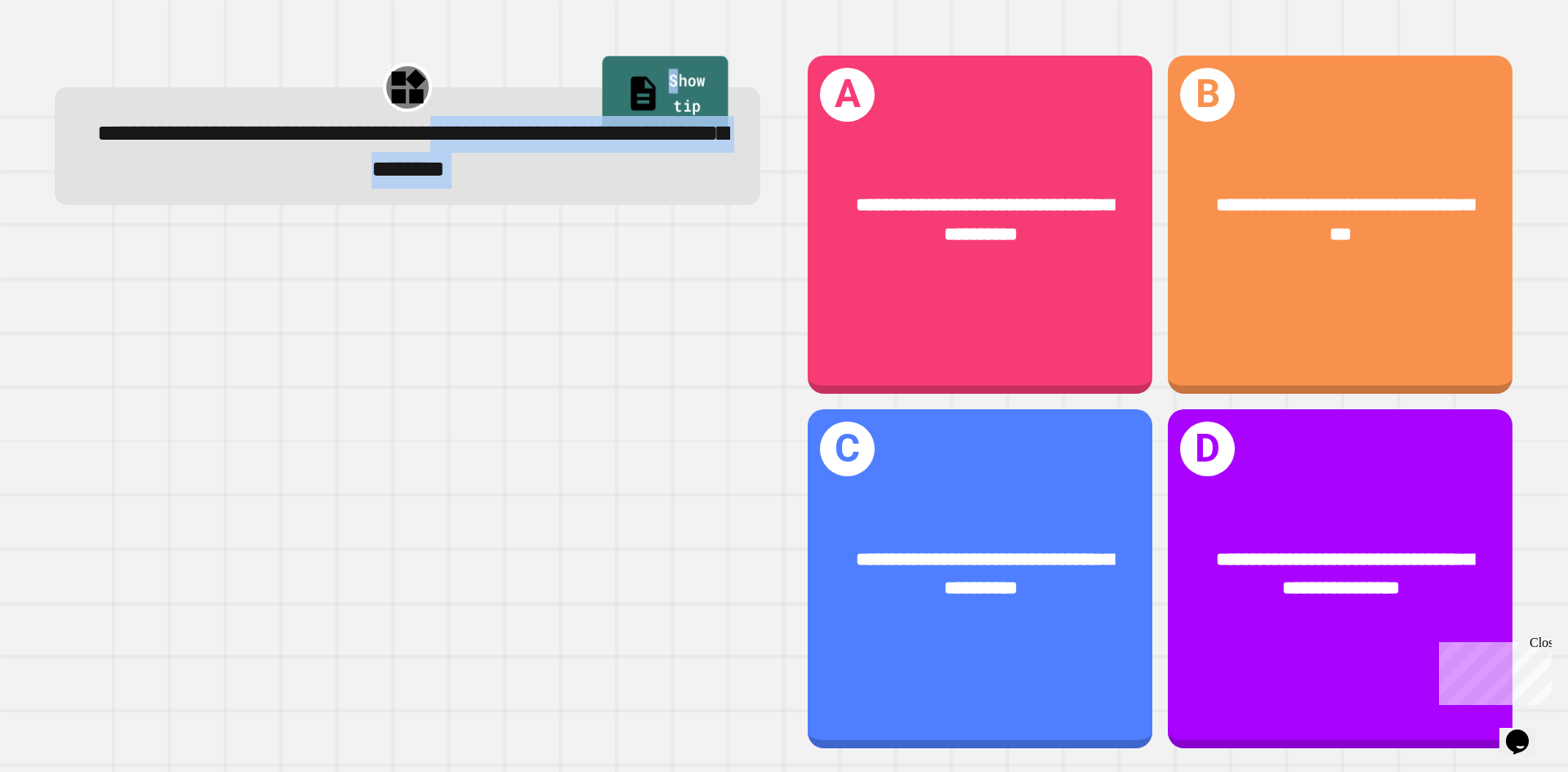
drag, startPoint x: 628, startPoint y: 109, endPoint x: 623, endPoint y: 123, distance: 14.9
click at [623, 121] on div "**********" at bounding box center [407, 129] width 706 height 149
click at [634, 82] on link "Show tip" at bounding box center [665, 96] width 135 height 79
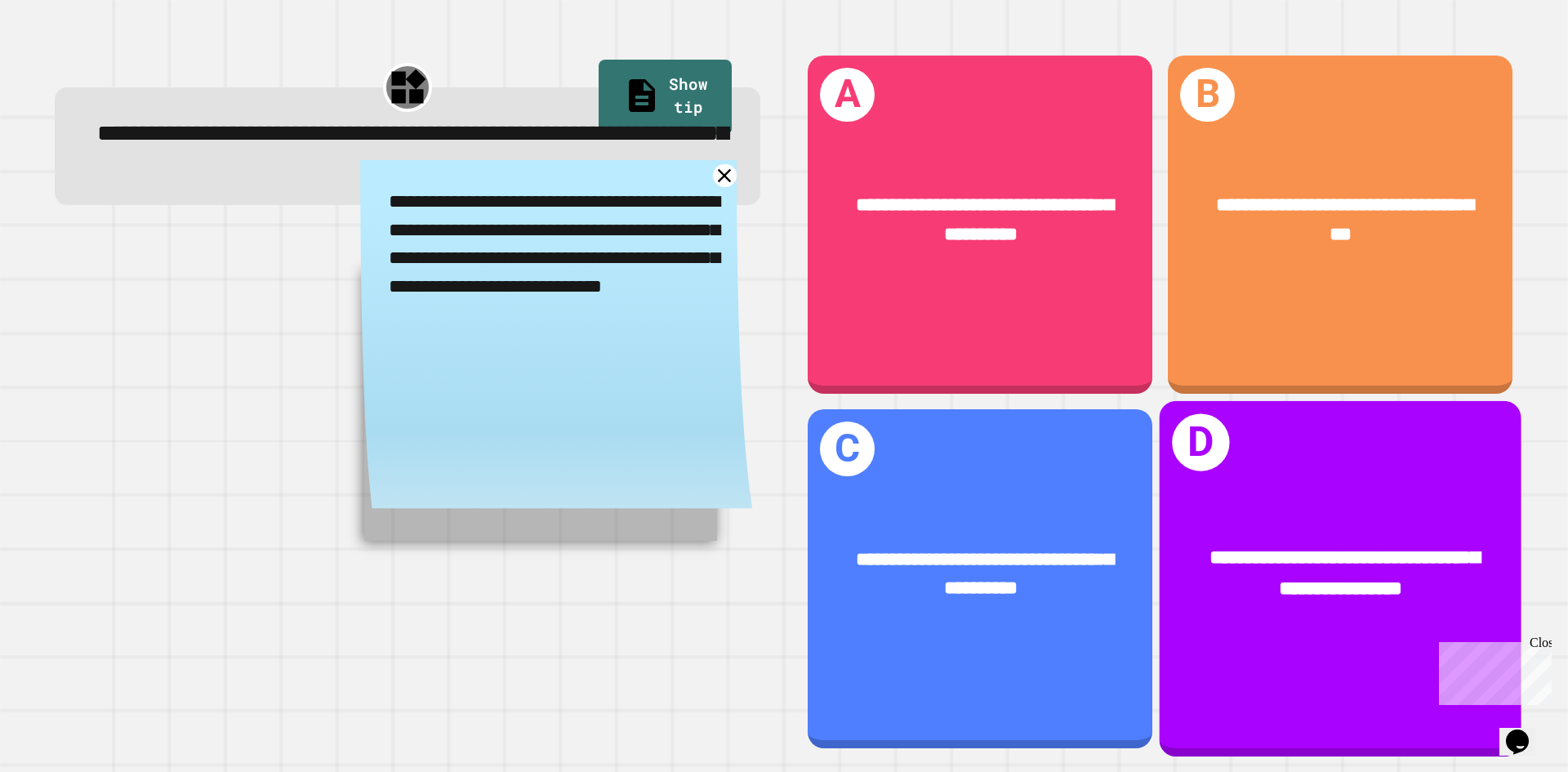
click at [1357, 577] on span "**********" at bounding box center [1345, 572] width 270 height 50
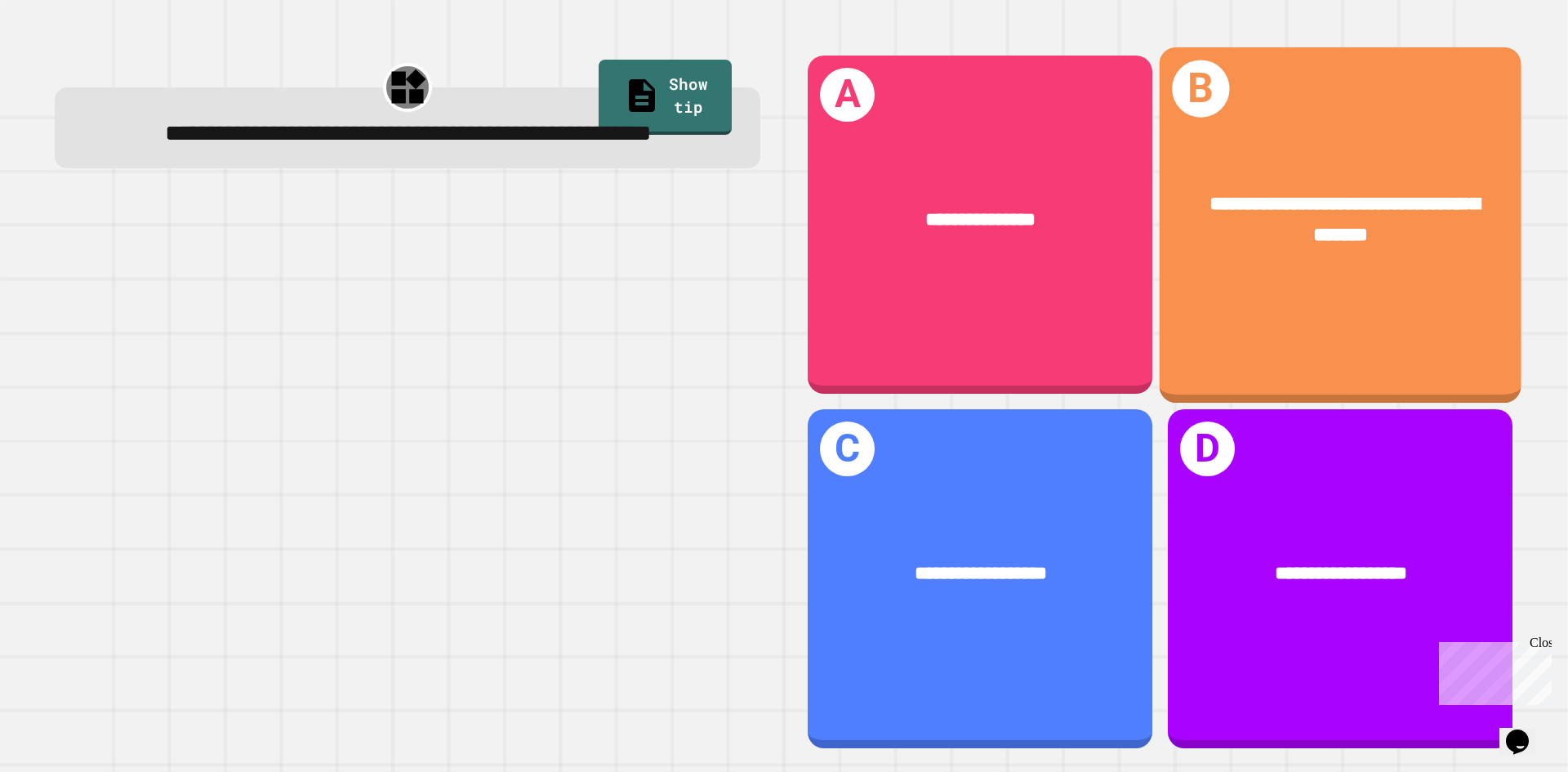
click at [1273, 319] on div "**********" at bounding box center [1341, 224] width 362 height 355
